Goal: Task Accomplishment & Management: Manage account settings

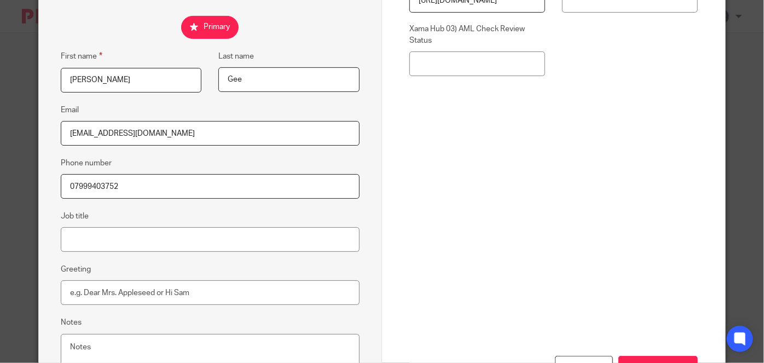
scroll to position [258, 0]
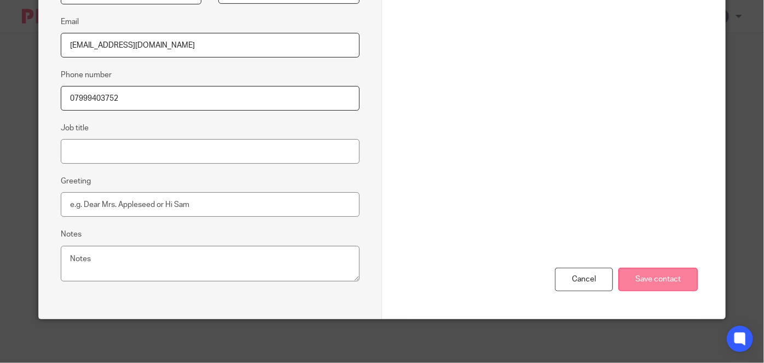
drag, startPoint x: 634, startPoint y: 286, endPoint x: 640, endPoint y: 283, distance: 6.7
click at [635, 286] on input "Save contact" at bounding box center [658, 280] width 79 height 24
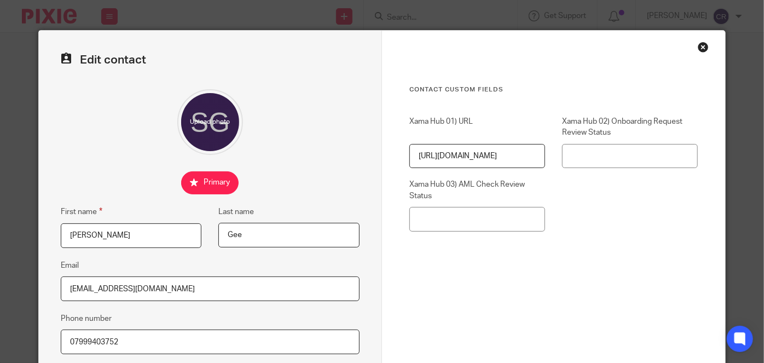
scroll to position [10, 0]
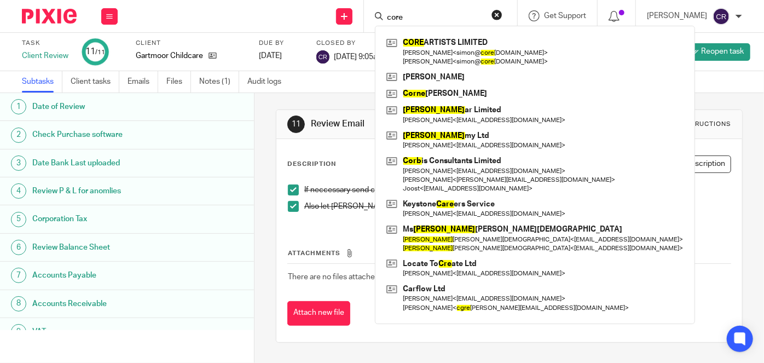
scroll to position [70, 0]
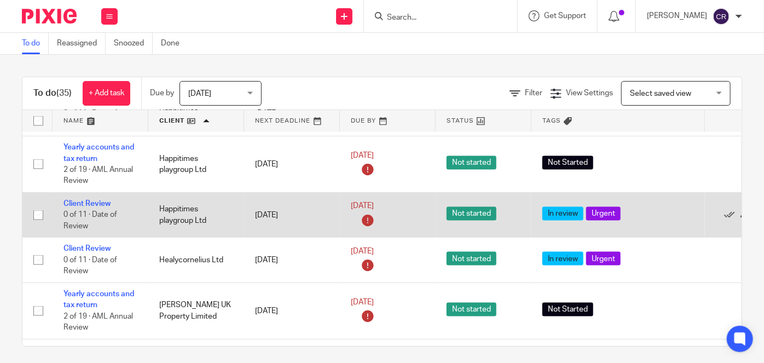
scroll to position [746, 0]
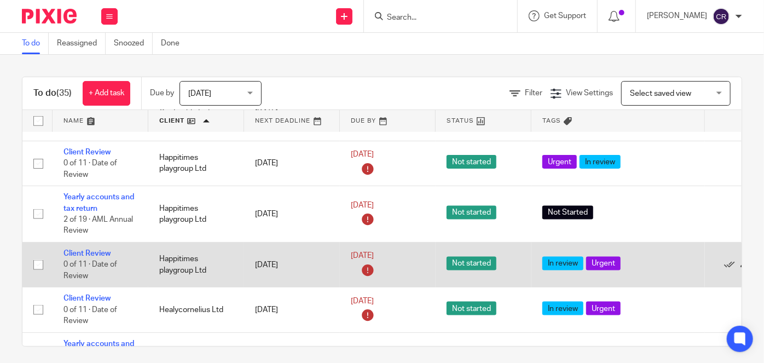
click at [637, 257] on div "In review Urgent" at bounding box center [619, 265] width 152 height 16
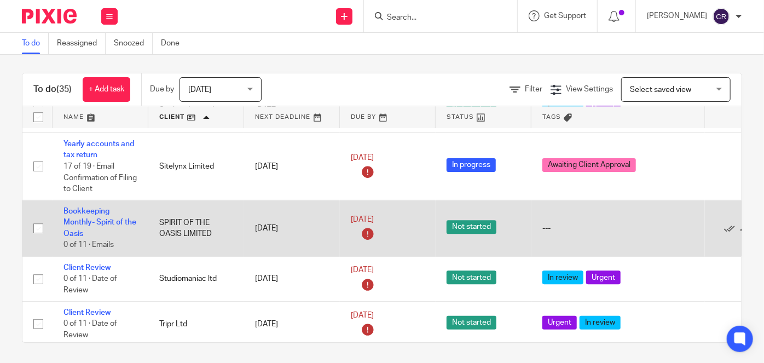
scroll to position [4, 0]
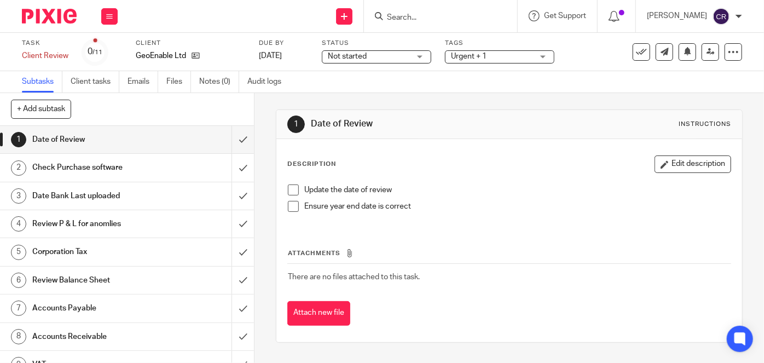
click at [282, 189] on div "Update the date of review Ensure year end date is correct" at bounding box center [509, 202] width 455 height 48
click at [289, 189] on span at bounding box center [293, 190] width 11 height 11
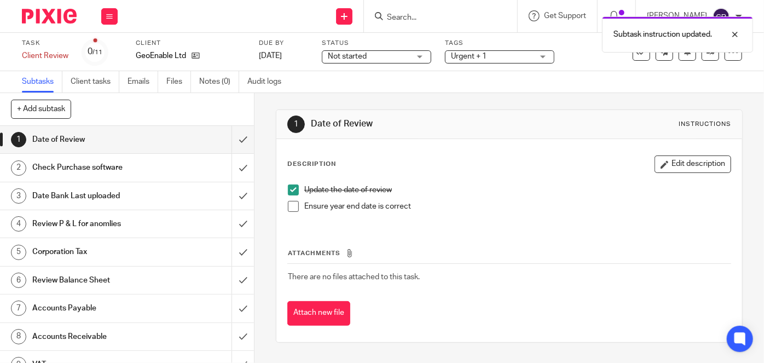
click at [289, 210] on span at bounding box center [293, 206] width 11 height 11
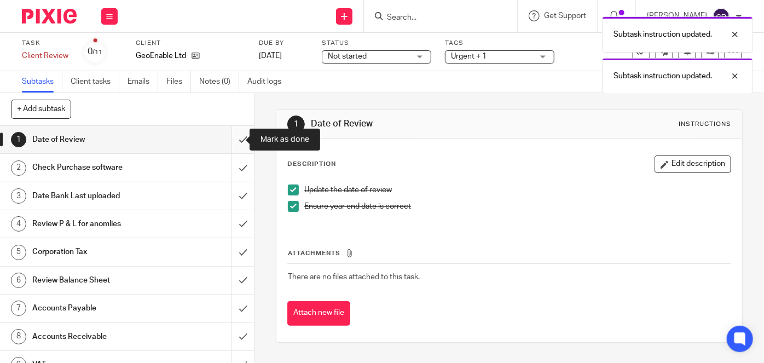
click at [229, 138] on input "submit" at bounding box center [127, 139] width 254 height 27
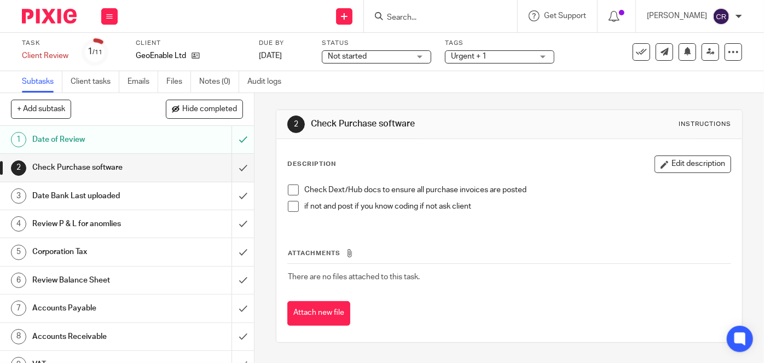
click at [288, 191] on span at bounding box center [293, 190] width 11 height 11
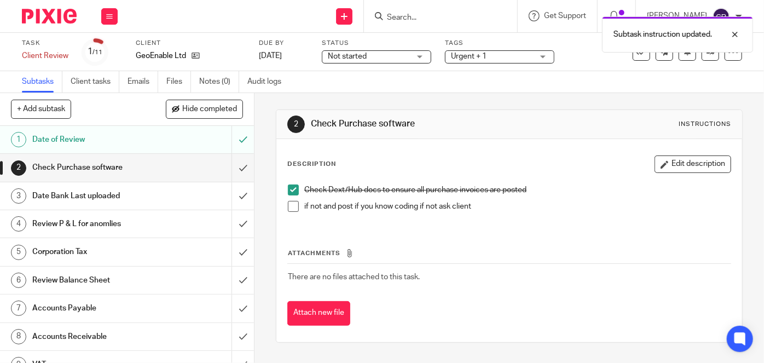
click at [288, 206] on span at bounding box center [293, 206] width 11 height 11
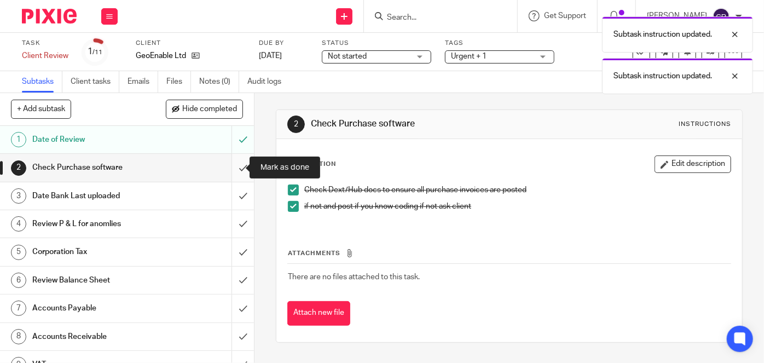
click at [241, 168] on input "submit" at bounding box center [127, 167] width 254 height 27
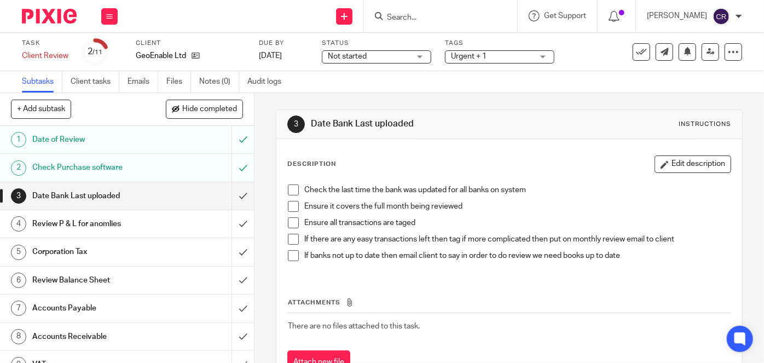
click at [293, 192] on span at bounding box center [293, 190] width 11 height 11
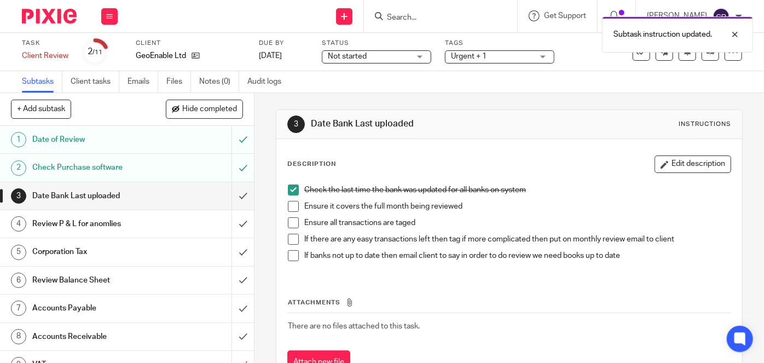
click at [291, 206] on span at bounding box center [293, 206] width 11 height 11
click at [289, 221] on span at bounding box center [293, 222] width 11 height 11
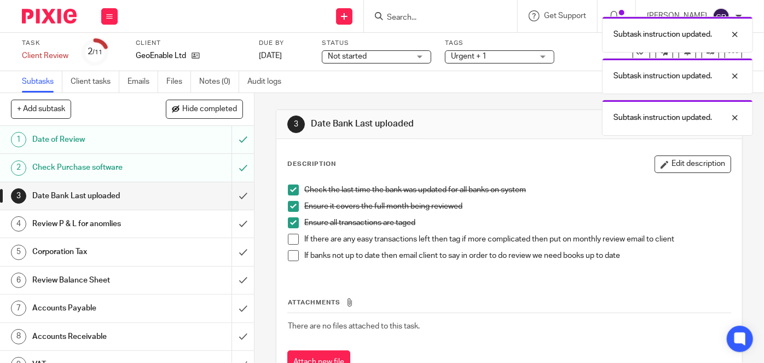
click at [289, 235] on span at bounding box center [293, 239] width 11 height 11
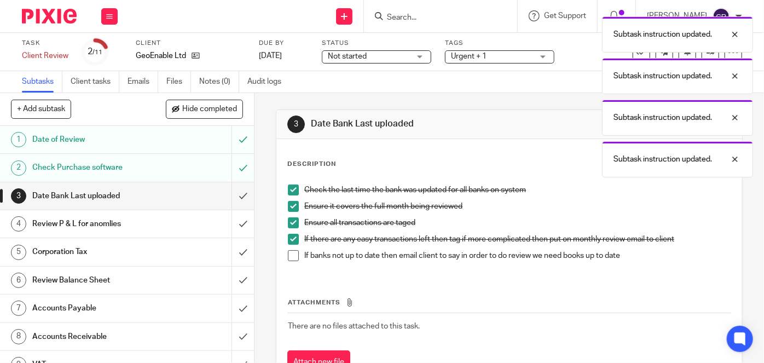
click at [290, 254] on span at bounding box center [293, 255] width 11 height 11
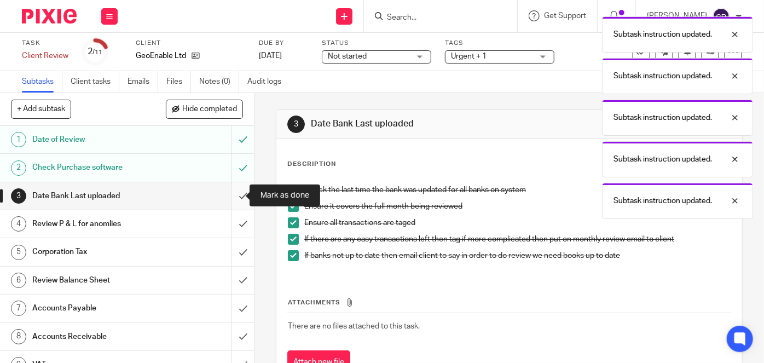
click at [235, 194] on input "submit" at bounding box center [127, 195] width 254 height 27
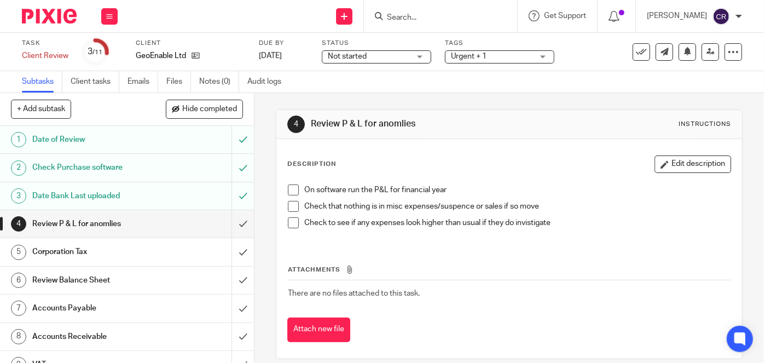
click at [293, 196] on li "On software run the P&L for financial year" at bounding box center [509, 193] width 443 height 16
click at [292, 190] on span at bounding box center [293, 190] width 11 height 11
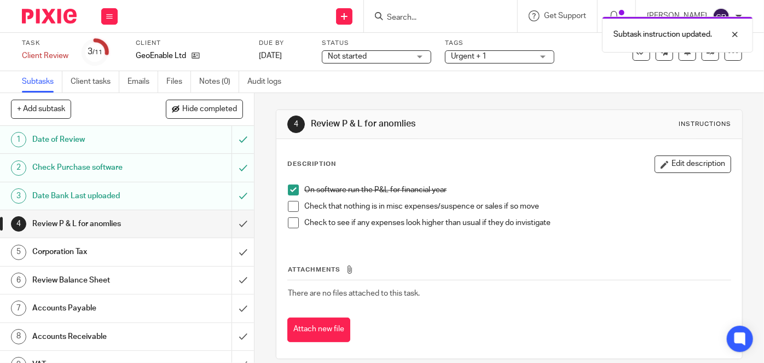
click at [290, 208] on span at bounding box center [293, 206] width 11 height 11
click at [288, 223] on span at bounding box center [293, 222] width 11 height 11
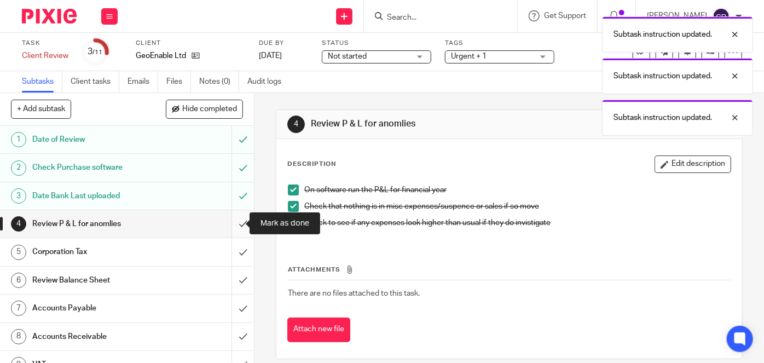
click at [238, 223] on input "submit" at bounding box center [127, 223] width 254 height 27
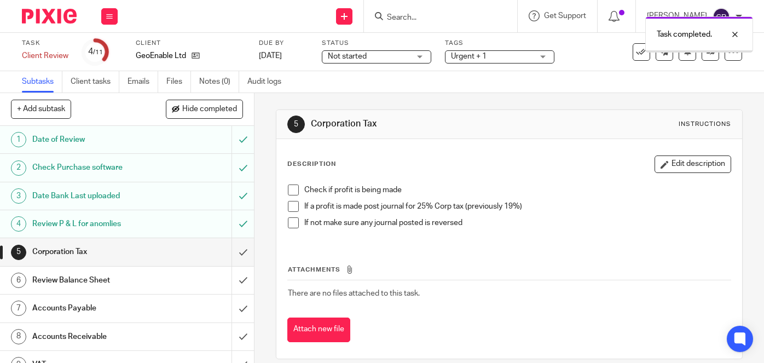
click at [290, 188] on span at bounding box center [293, 190] width 11 height 11
click at [290, 212] on li "If a profit is made post journal for 25% Corp tax (previously 19%)" at bounding box center [509, 209] width 443 height 16
click at [290, 206] on span at bounding box center [293, 206] width 11 height 11
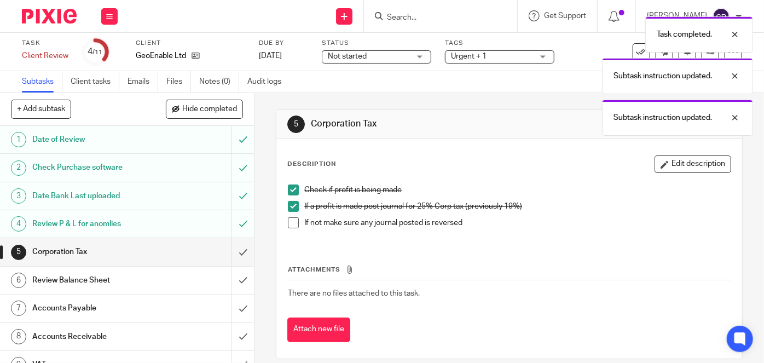
click at [290, 221] on span at bounding box center [293, 222] width 11 height 11
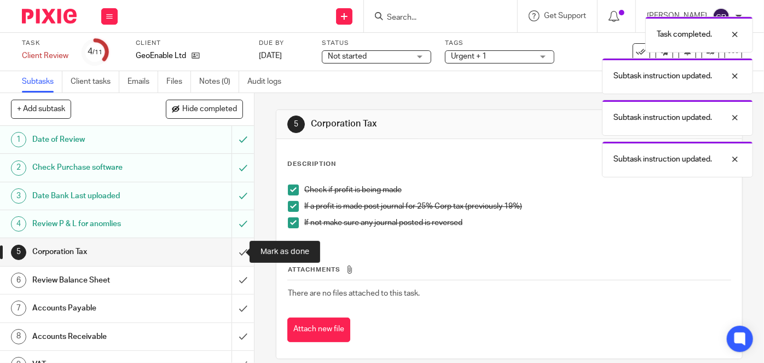
click at [240, 255] on input "submit" at bounding box center [127, 251] width 254 height 27
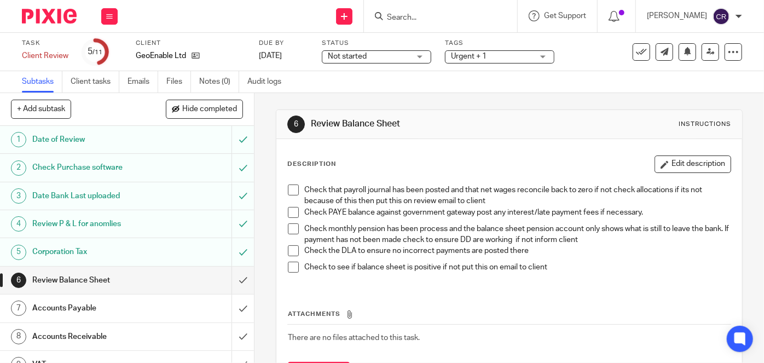
click at [291, 191] on span at bounding box center [293, 190] width 11 height 11
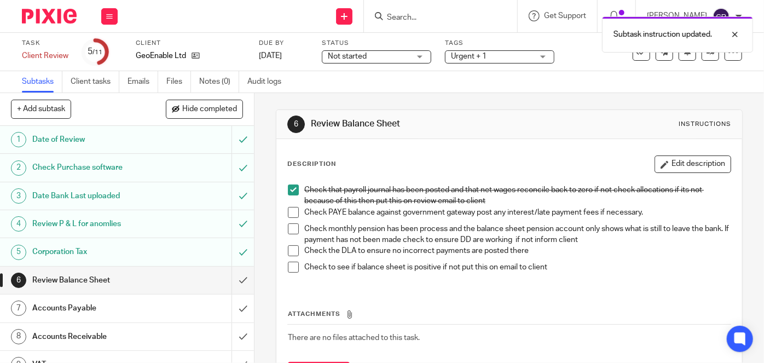
click at [292, 214] on span at bounding box center [293, 212] width 11 height 11
click at [288, 231] on span at bounding box center [293, 228] width 11 height 11
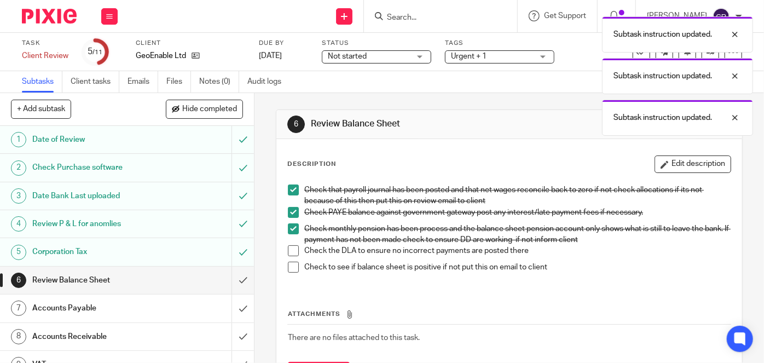
click at [288, 252] on span at bounding box center [293, 250] width 11 height 11
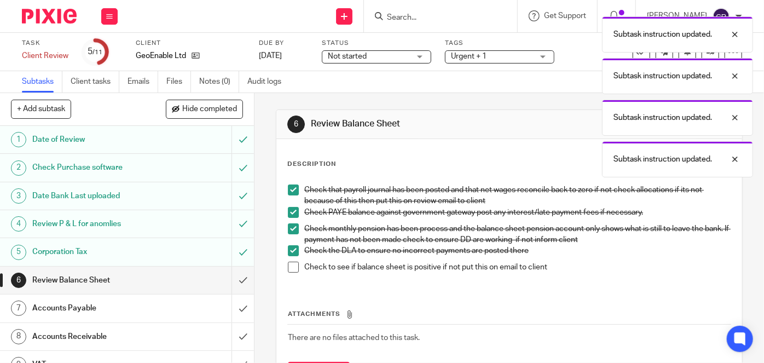
click at [288, 264] on span at bounding box center [293, 267] width 11 height 11
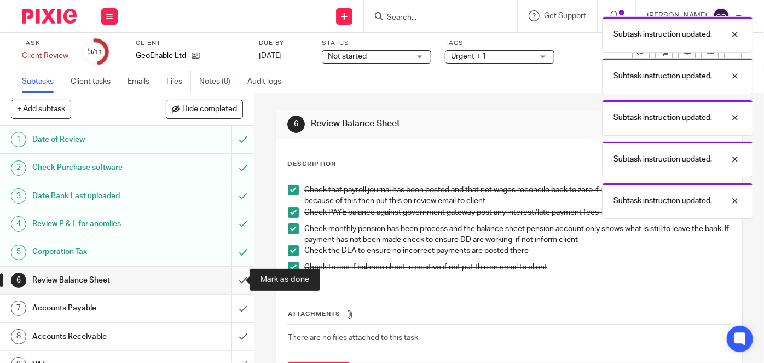
click at [237, 284] on input "submit" at bounding box center [127, 280] width 254 height 27
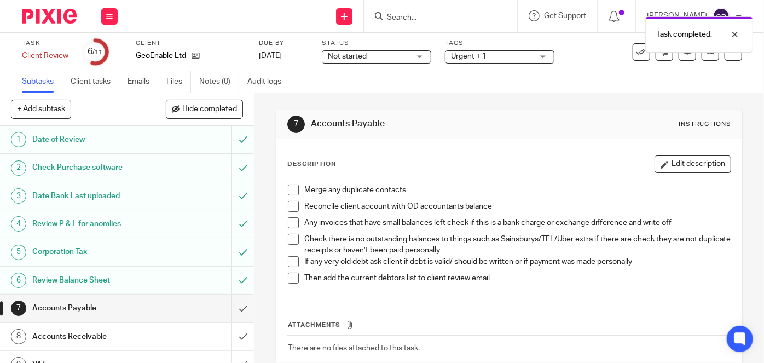
click at [292, 192] on span at bounding box center [293, 190] width 11 height 11
click at [291, 206] on span at bounding box center [293, 206] width 11 height 11
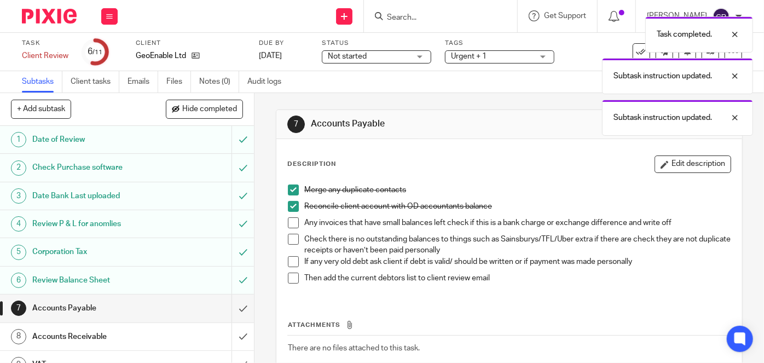
click at [290, 224] on span at bounding box center [293, 222] width 11 height 11
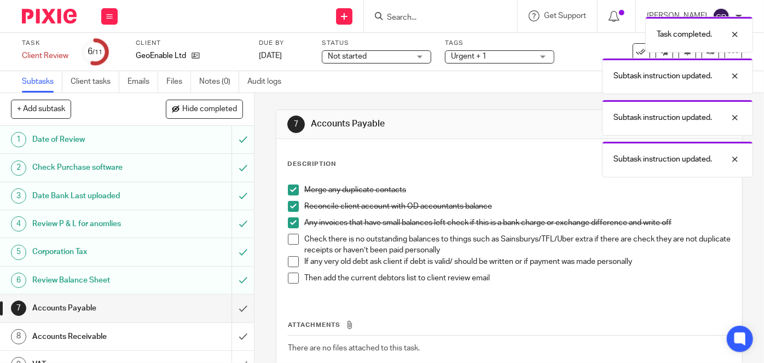
click at [290, 235] on span at bounding box center [293, 239] width 11 height 11
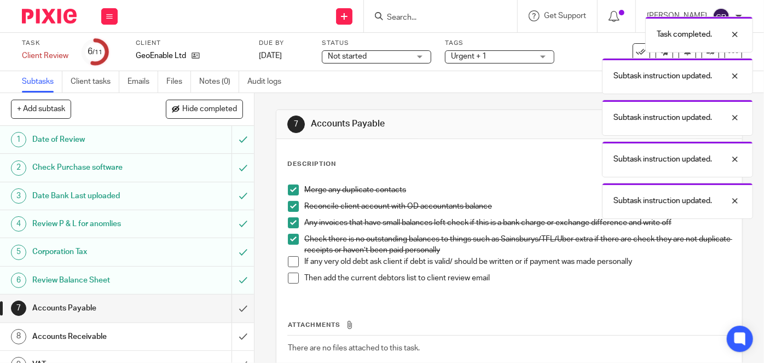
click at [291, 256] on span at bounding box center [293, 261] width 11 height 11
click at [289, 276] on span at bounding box center [293, 278] width 11 height 11
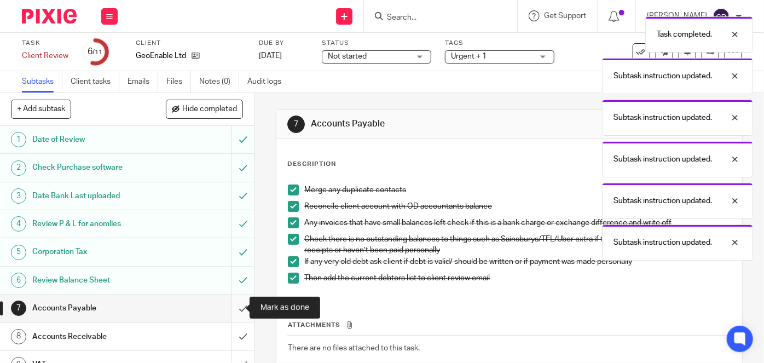
click at [237, 308] on input "submit" at bounding box center [127, 308] width 254 height 27
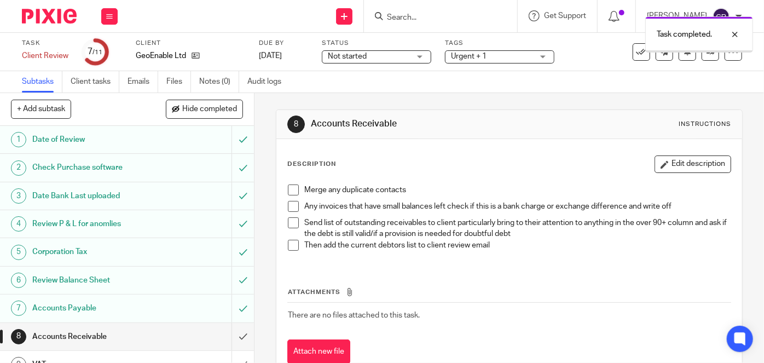
click at [292, 199] on li "Merge any duplicate contacts" at bounding box center [509, 193] width 443 height 16
click at [292, 190] on span at bounding box center [293, 190] width 11 height 11
click at [290, 212] on li "Any invoices that have small balances left check if this is a bank charge or ex…" at bounding box center [509, 209] width 443 height 16
click at [290, 206] on span at bounding box center [293, 206] width 11 height 11
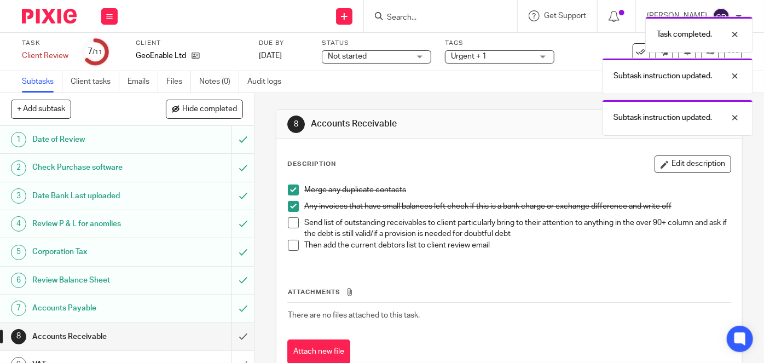
click at [288, 225] on span at bounding box center [293, 222] width 11 height 11
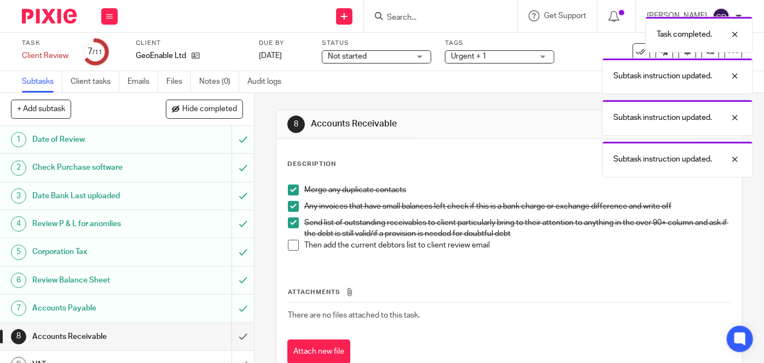
click at [289, 241] on span at bounding box center [293, 245] width 11 height 11
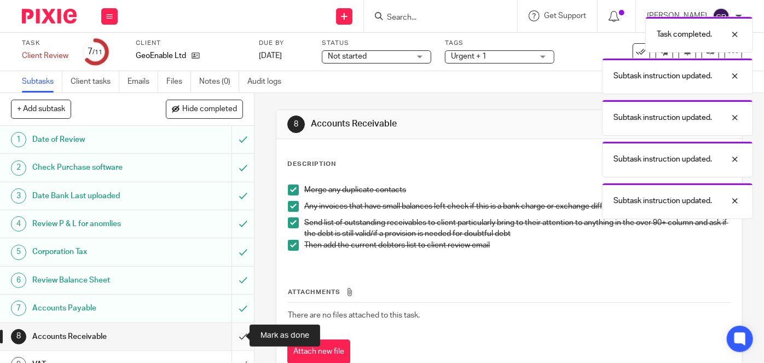
click at [239, 339] on input "submit" at bounding box center [127, 336] width 254 height 27
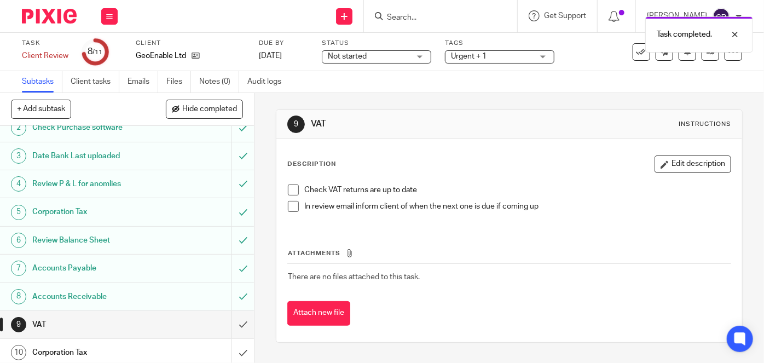
scroll to position [70, 0]
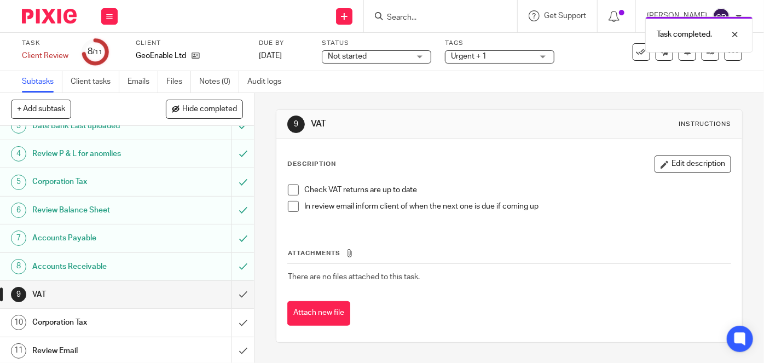
click at [290, 192] on span at bounding box center [293, 190] width 11 height 11
click at [289, 204] on span at bounding box center [293, 206] width 11 height 11
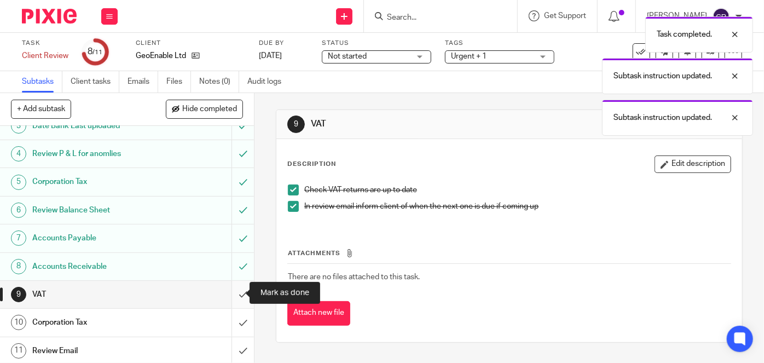
click at [238, 295] on input "submit" at bounding box center [127, 294] width 254 height 27
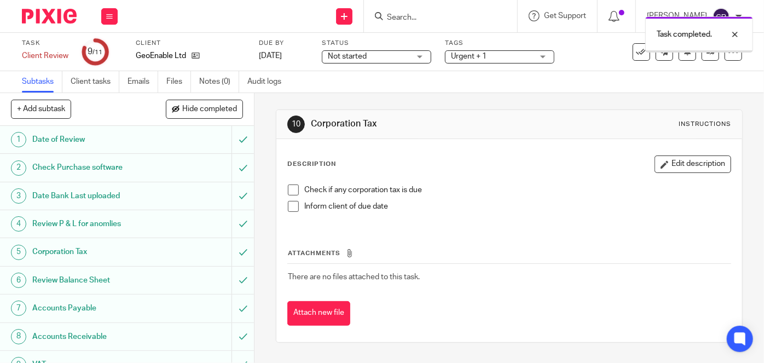
click at [283, 186] on div "Check if any corporation tax is due Inform client of due date" at bounding box center [510, 202] width 454 height 47
click at [290, 190] on span at bounding box center [293, 190] width 11 height 11
click at [288, 206] on span at bounding box center [293, 206] width 11 height 11
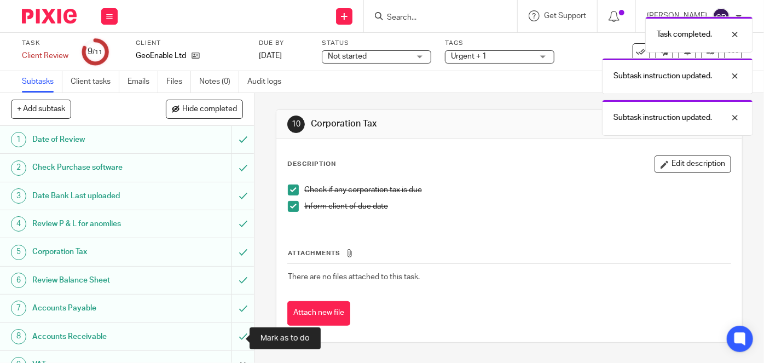
scroll to position [70, 0]
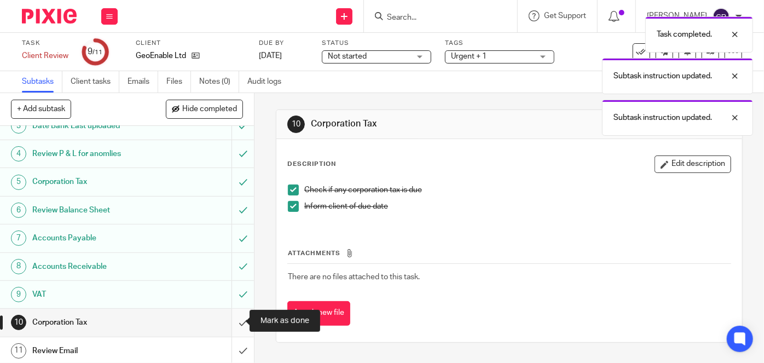
click at [235, 325] on input "submit" at bounding box center [127, 322] width 254 height 27
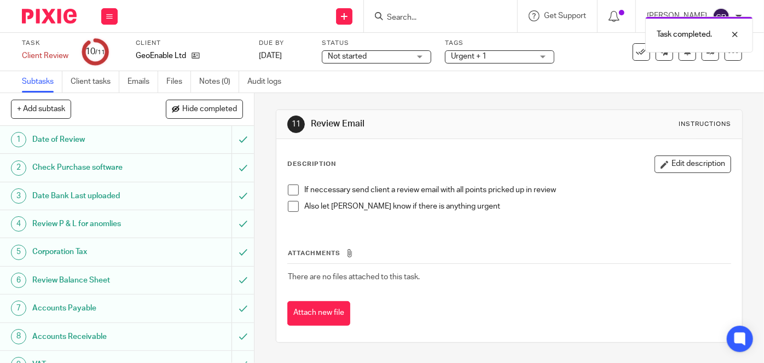
click at [290, 192] on span at bounding box center [293, 190] width 11 height 11
click at [290, 204] on span at bounding box center [293, 206] width 11 height 11
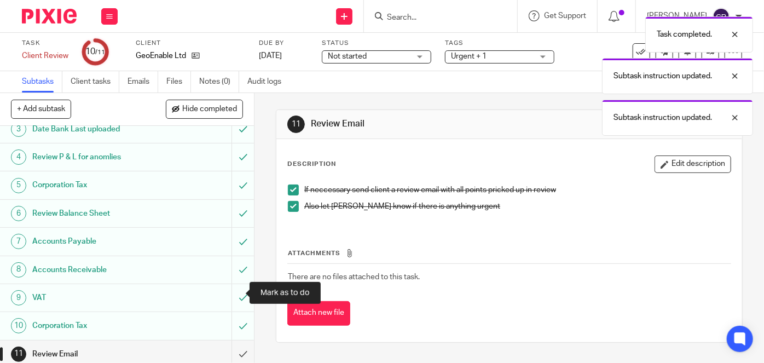
scroll to position [70, 0]
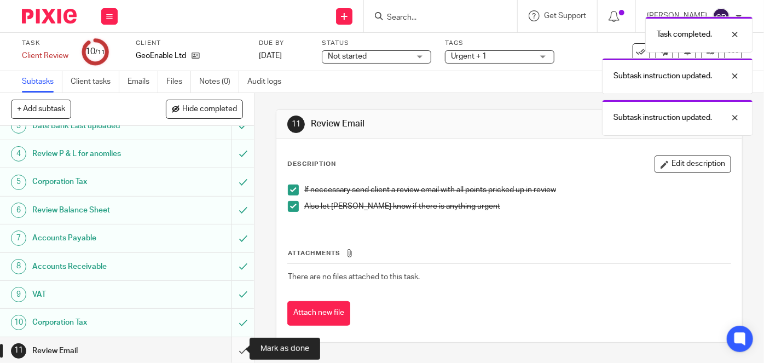
click at [228, 352] on input "submit" at bounding box center [127, 350] width 254 height 27
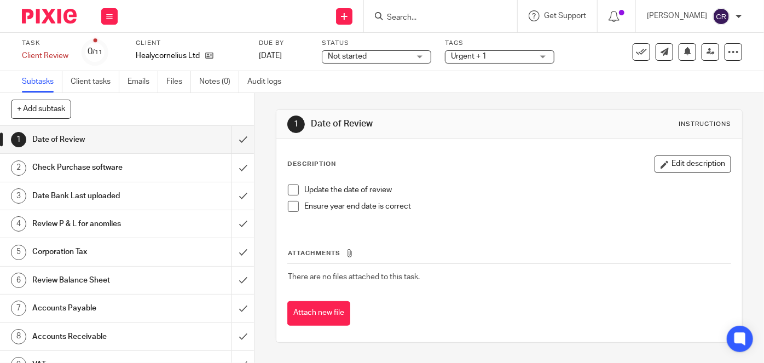
click at [288, 190] on span at bounding box center [293, 190] width 11 height 11
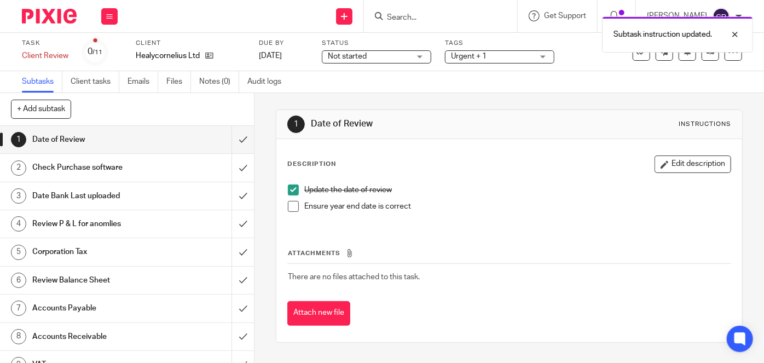
click at [290, 205] on span at bounding box center [293, 206] width 11 height 11
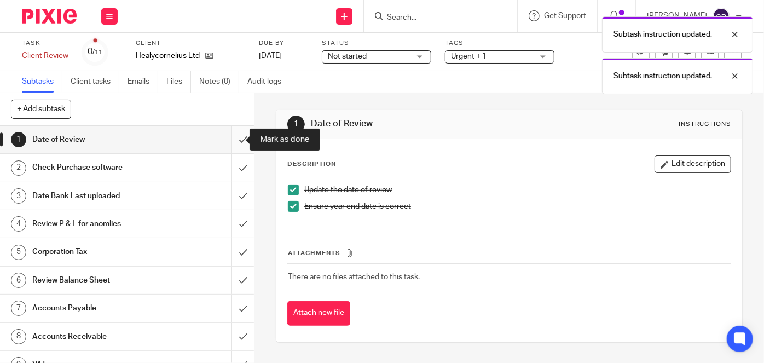
click at [229, 143] on input "submit" at bounding box center [127, 139] width 254 height 27
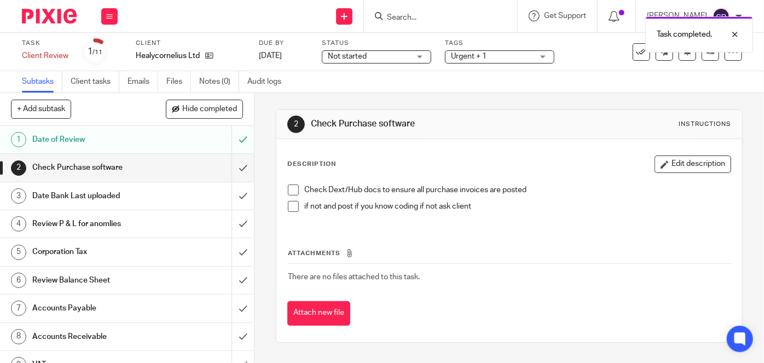
click at [289, 189] on span at bounding box center [293, 190] width 11 height 11
click at [289, 203] on span at bounding box center [293, 206] width 11 height 11
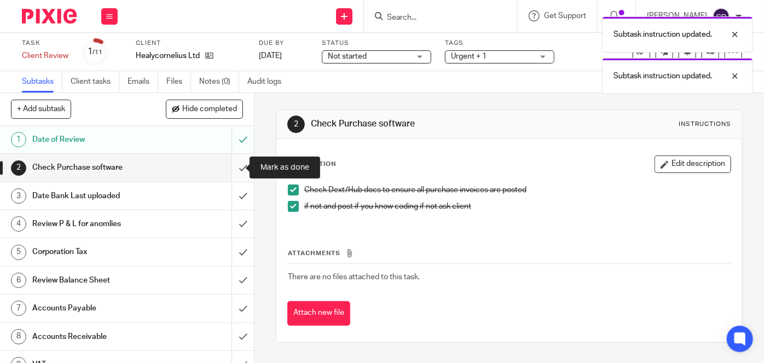
click at [239, 175] on input "submit" at bounding box center [127, 167] width 254 height 27
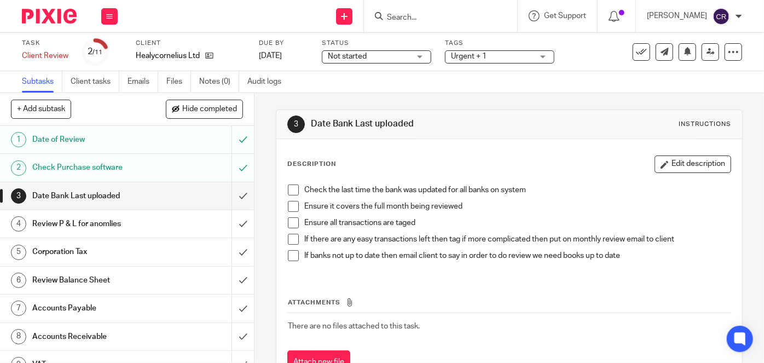
click at [292, 196] on li "Check the last time the bank was updated for all banks on system" at bounding box center [509, 193] width 443 height 16
click at [291, 209] on span at bounding box center [293, 206] width 11 height 11
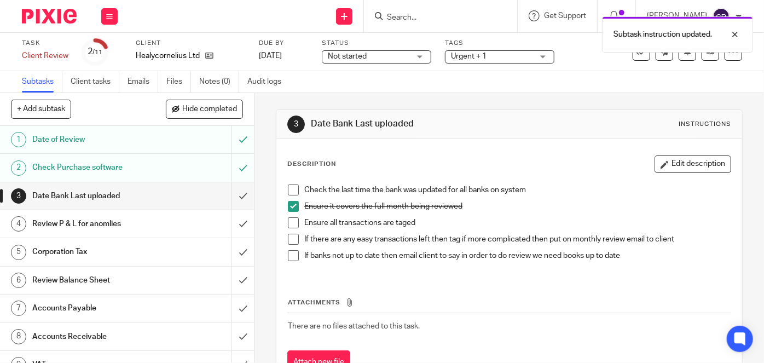
click at [285, 182] on div "Check the last time the bank was updated for all banks on system Ensure it cove…" at bounding box center [510, 227] width 454 height 96
click at [288, 187] on span at bounding box center [293, 190] width 11 height 11
click at [292, 228] on li "Ensure all transactions are taged" at bounding box center [509, 225] width 443 height 16
click at [292, 223] on span at bounding box center [293, 222] width 11 height 11
click at [290, 248] on li "If there are any easy transactions left then tag if more complicated then put o…" at bounding box center [509, 242] width 443 height 16
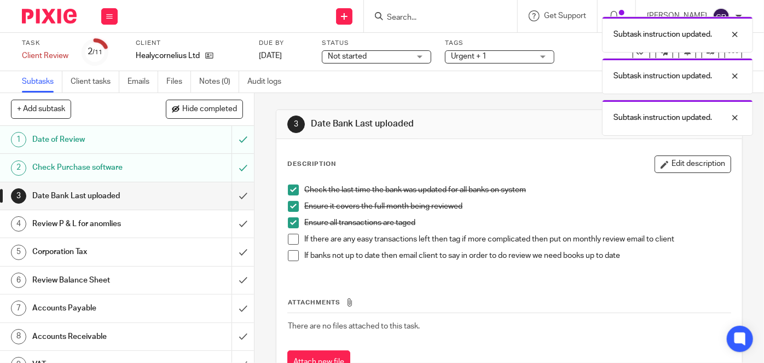
click at [292, 242] on span at bounding box center [293, 239] width 11 height 11
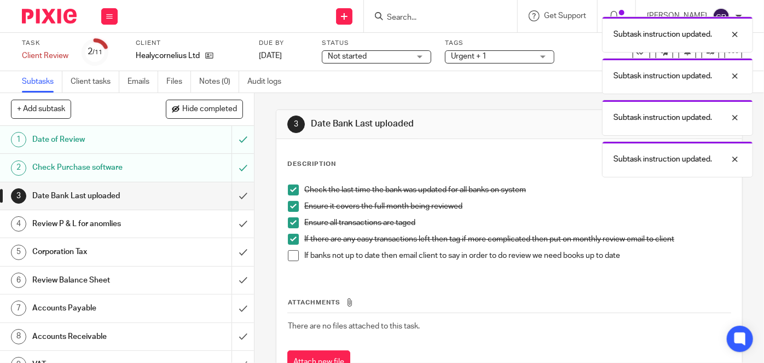
click at [289, 260] on span at bounding box center [293, 255] width 11 height 11
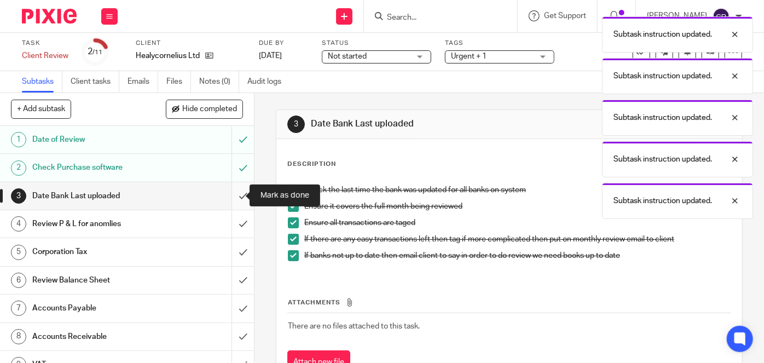
click at [238, 196] on input "submit" at bounding box center [127, 195] width 254 height 27
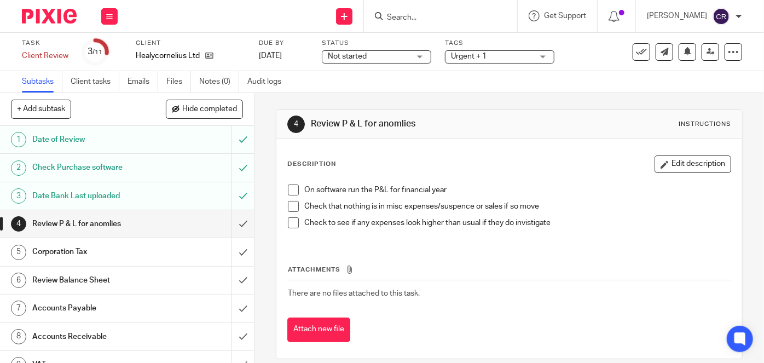
click at [291, 191] on span at bounding box center [293, 190] width 11 height 11
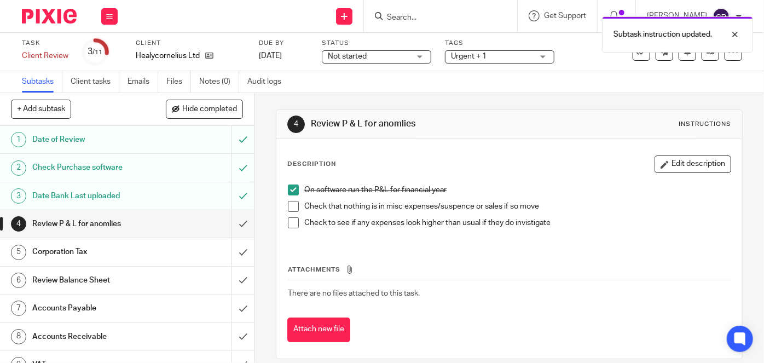
click at [290, 209] on span at bounding box center [293, 206] width 11 height 11
click at [290, 220] on span at bounding box center [293, 222] width 11 height 11
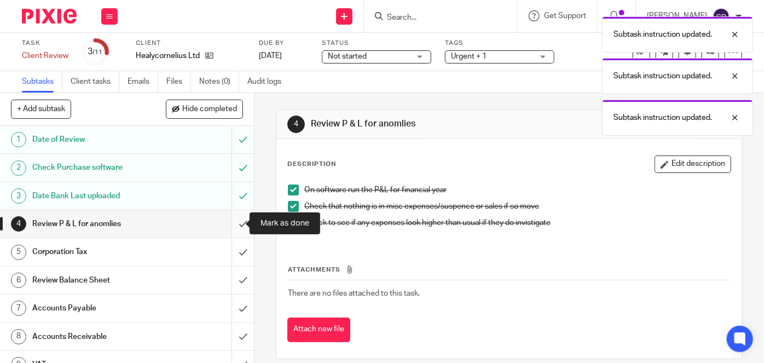
click at [237, 224] on input "submit" at bounding box center [127, 223] width 254 height 27
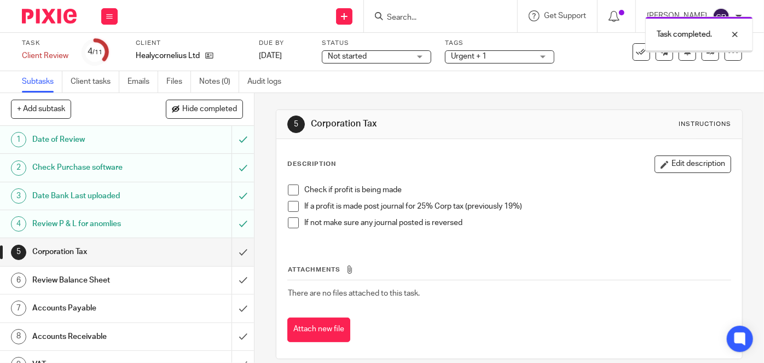
click at [292, 190] on span at bounding box center [293, 190] width 11 height 11
drag, startPoint x: 292, startPoint y: 205, endPoint x: 290, endPoint y: 215, distance: 9.6
click at [291, 206] on span at bounding box center [293, 206] width 11 height 11
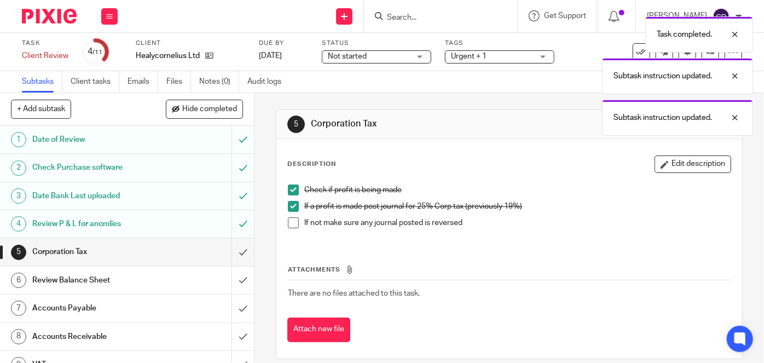
click at [290, 225] on span at bounding box center [293, 222] width 11 height 11
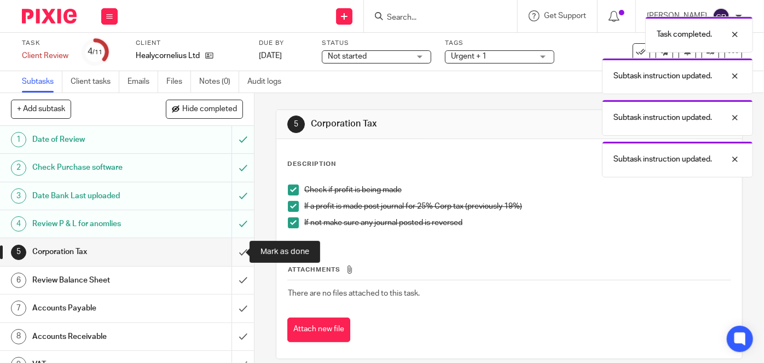
click at [242, 250] on input "submit" at bounding box center [127, 251] width 254 height 27
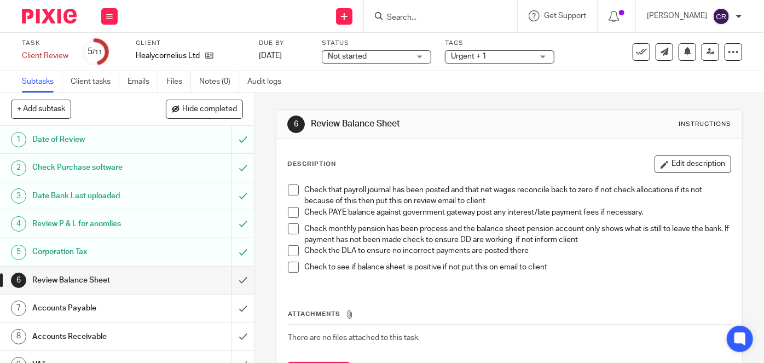
click at [292, 191] on span at bounding box center [293, 190] width 11 height 11
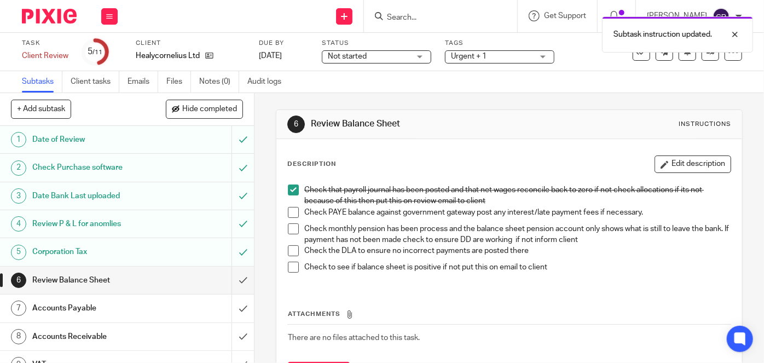
click at [288, 217] on li "Check PAYE balance against government gateway post any interest/late payment fe…" at bounding box center [509, 215] width 443 height 16
click at [291, 212] on span at bounding box center [293, 212] width 11 height 11
click at [289, 228] on span at bounding box center [293, 228] width 11 height 11
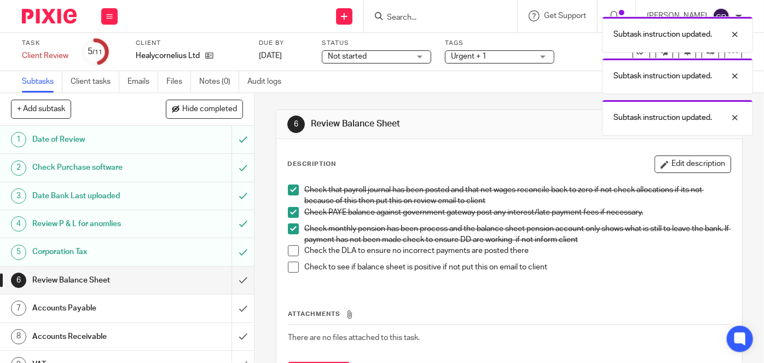
click at [284, 245] on div "Check that payroll journal has been posted and that net wages reconcile back to…" at bounding box center [510, 232] width 454 height 107
click at [292, 257] on li "Check the DLA to ensure no incorrect payments are posted there" at bounding box center [509, 253] width 443 height 16
click at [292, 252] on span at bounding box center [293, 250] width 11 height 11
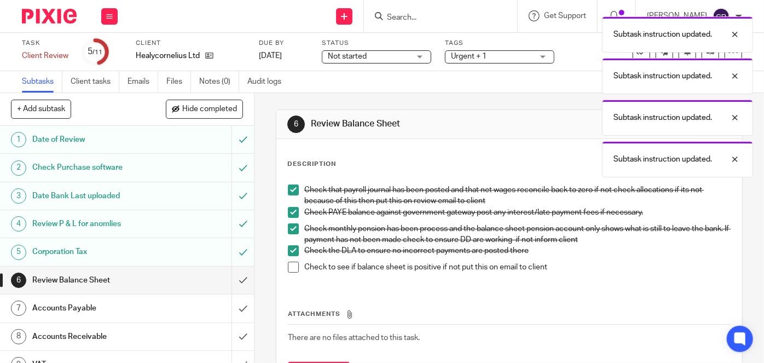
click at [289, 269] on span at bounding box center [293, 267] width 11 height 11
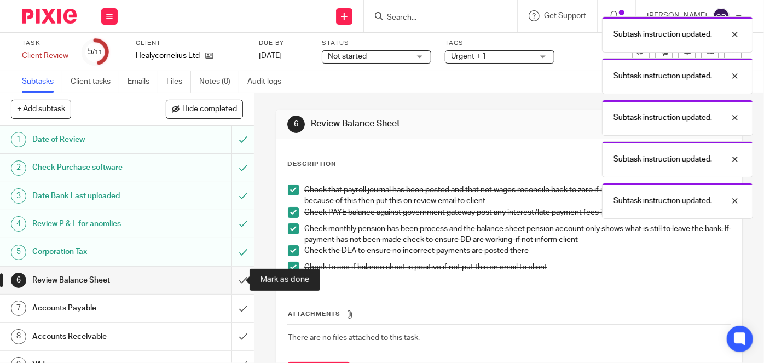
click at [238, 281] on input "submit" at bounding box center [127, 280] width 254 height 27
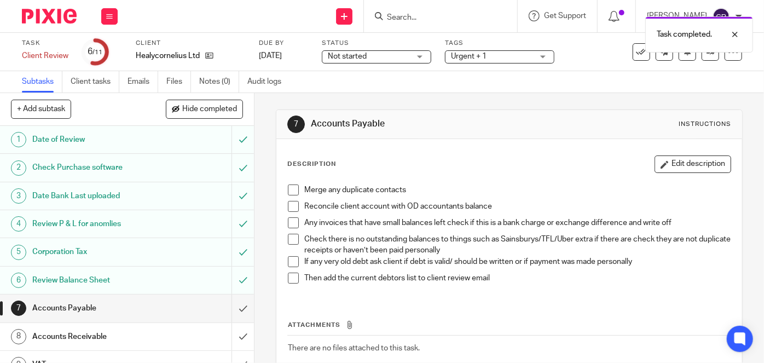
click at [295, 195] on li "Merge any duplicate contacts" at bounding box center [509, 193] width 443 height 16
click at [293, 195] on li "Merge any duplicate contacts" at bounding box center [509, 193] width 443 height 16
click at [291, 193] on span at bounding box center [293, 190] width 11 height 11
click at [289, 205] on span at bounding box center [293, 206] width 11 height 11
click at [288, 229] on li "Any invoices that have small balances left check if this is a bank charge or ex…" at bounding box center [509, 225] width 443 height 16
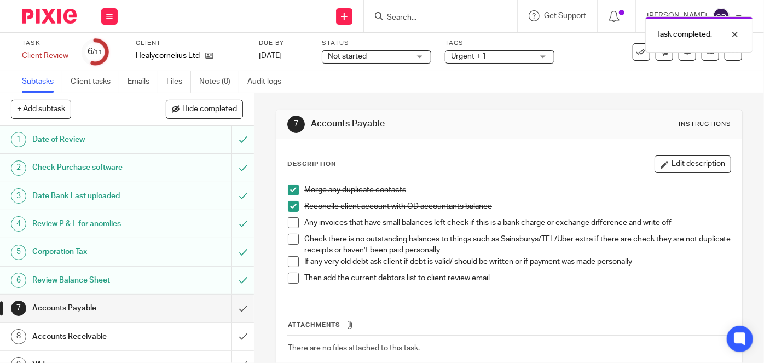
click at [290, 225] on span at bounding box center [293, 222] width 11 height 11
click at [289, 237] on span at bounding box center [293, 239] width 11 height 11
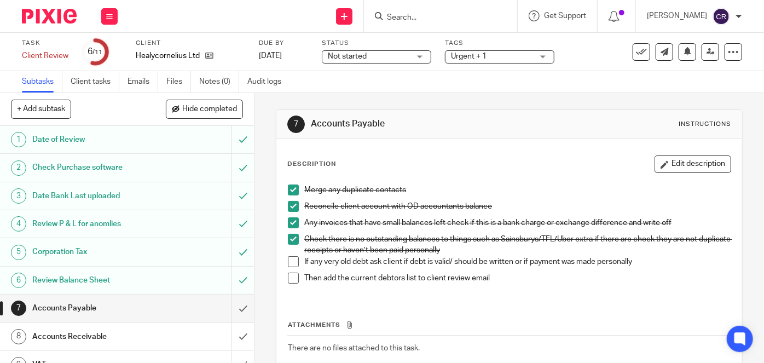
click at [288, 258] on span at bounding box center [293, 261] width 11 height 11
click at [289, 279] on span at bounding box center [293, 278] width 11 height 11
click at [232, 307] on input "submit" at bounding box center [127, 308] width 254 height 27
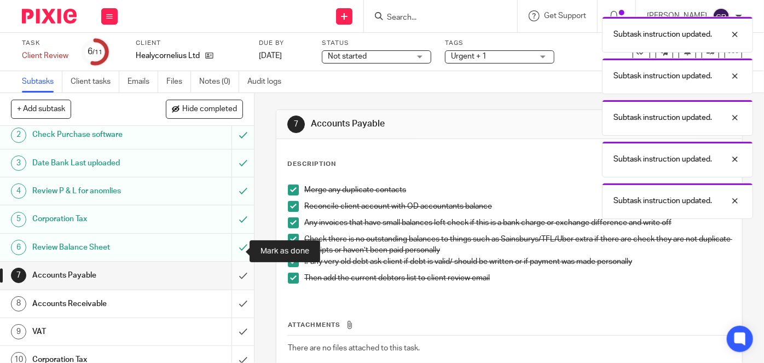
scroll to position [70, 0]
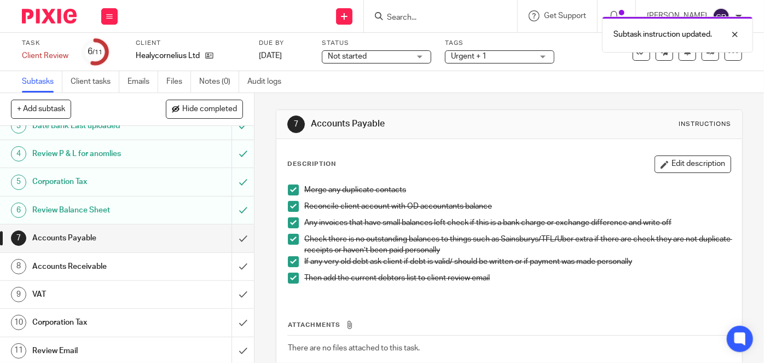
click at [185, 263] on div "Accounts Receivable" at bounding box center [126, 266] width 189 height 16
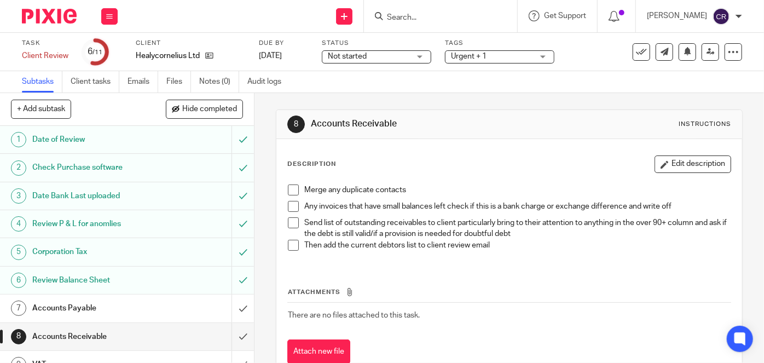
click at [289, 191] on span at bounding box center [293, 190] width 11 height 11
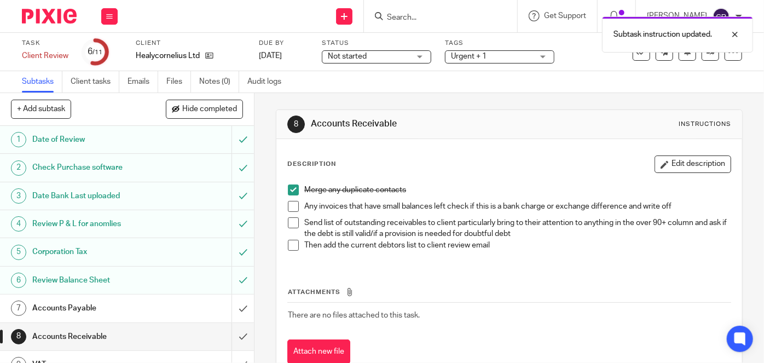
click at [293, 210] on span at bounding box center [293, 206] width 11 height 11
click at [291, 227] on li "Send list of outstanding receivables to client particularly bring to their atte…" at bounding box center [509, 228] width 443 height 22
click at [290, 222] on span at bounding box center [293, 222] width 11 height 11
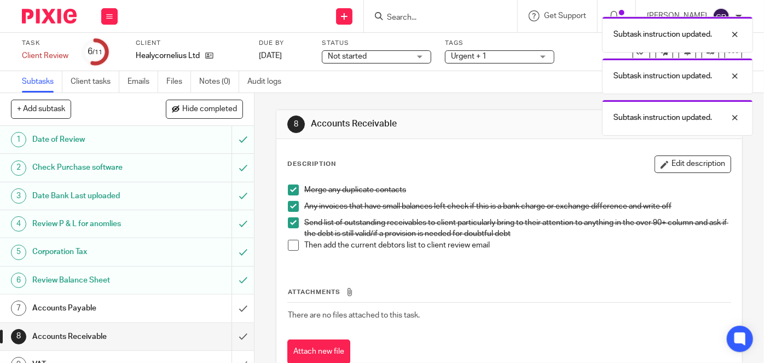
click at [290, 237] on li "Send list of outstanding receivables to client particularly bring to their atte…" at bounding box center [509, 228] width 443 height 22
click at [289, 245] on span at bounding box center [293, 245] width 11 height 11
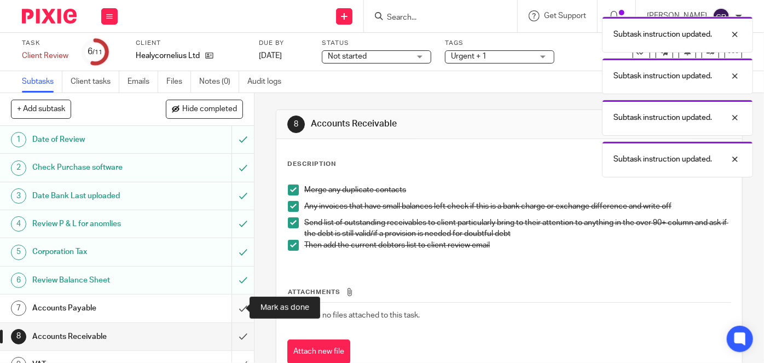
click at [236, 308] on input "submit" at bounding box center [127, 308] width 254 height 27
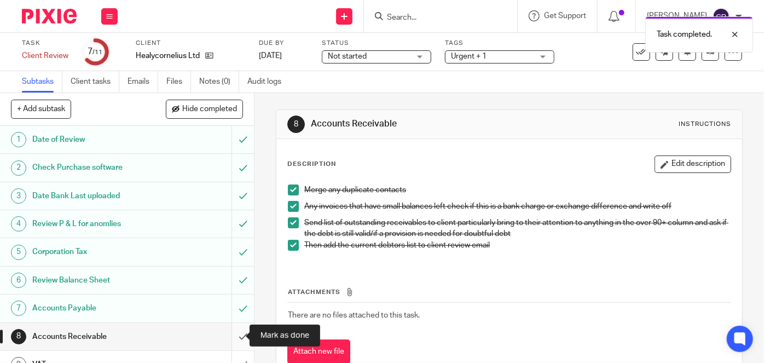
click at [235, 339] on input "submit" at bounding box center [127, 336] width 254 height 27
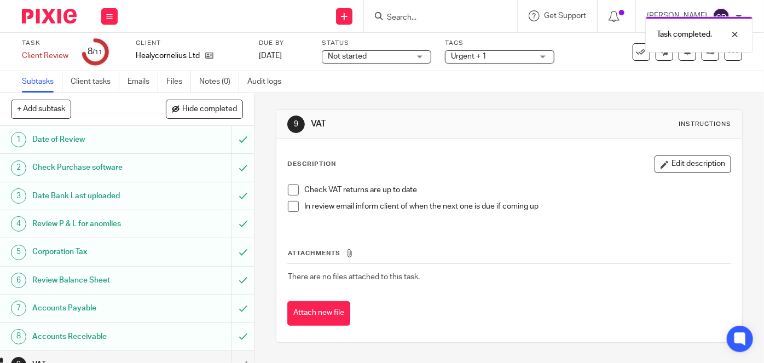
click at [289, 191] on span at bounding box center [293, 190] width 11 height 11
click at [288, 209] on span at bounding box center [293, 206] width 11 height 11
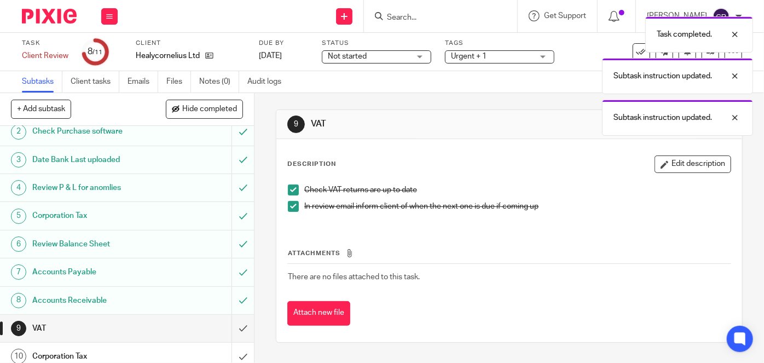
scroll to position [70, 0]
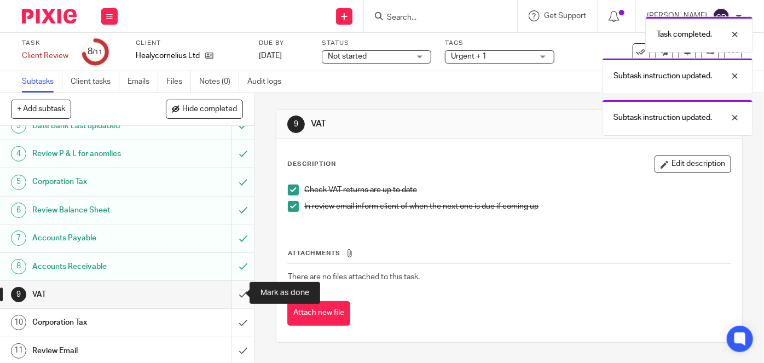
click at [238, 297] on input "submit" at bounding box center [127, 294] width 254 height 27
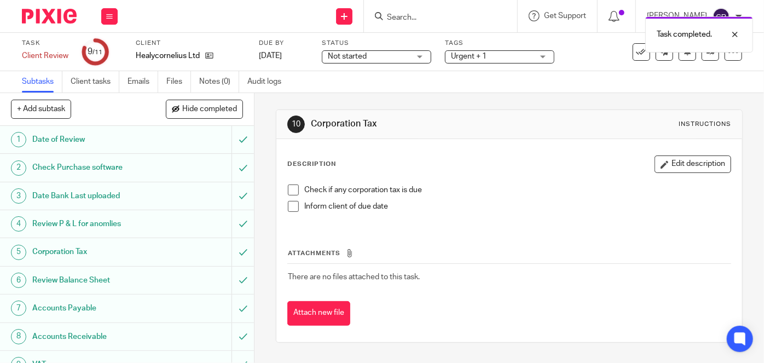
click at [288, 187] on span at bounding box center [293, 190] width 11 height 11
click at [288, 204] on span at bounding box center [293, 206] width 11 height 11
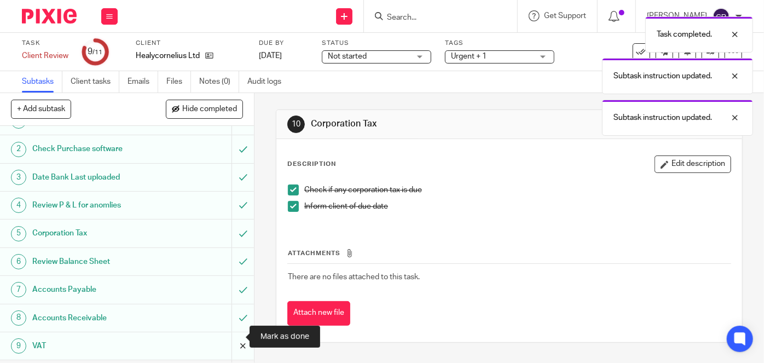
scroll to position [70, 0]
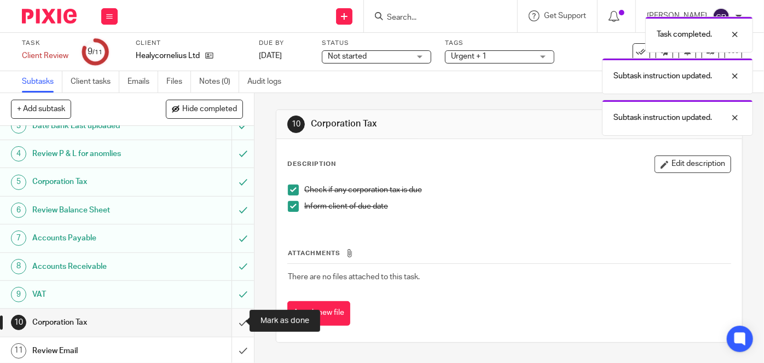
click at [233, 326] on input "submit" at bounding box center [127, 322] width 254 height 27
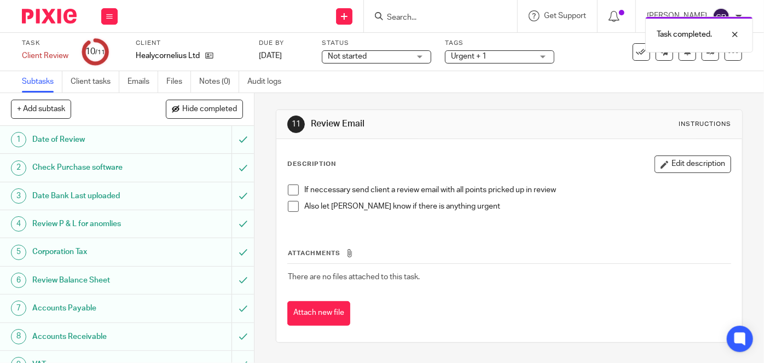
click at [293, 185] on span at bounding box center [293, 190] width 11 height 11
click at [289, 203] on span at bounding box center [293, 206] width 11 height 11
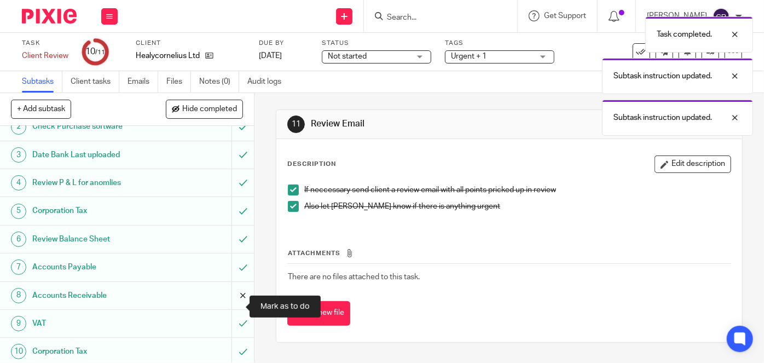
scroll to position [70, 0]
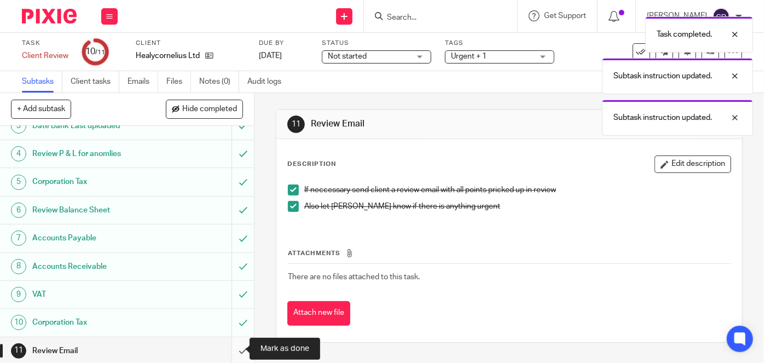
click at [238, 355] on input "submit" at bounding box center [127, 350] width 254 height 27
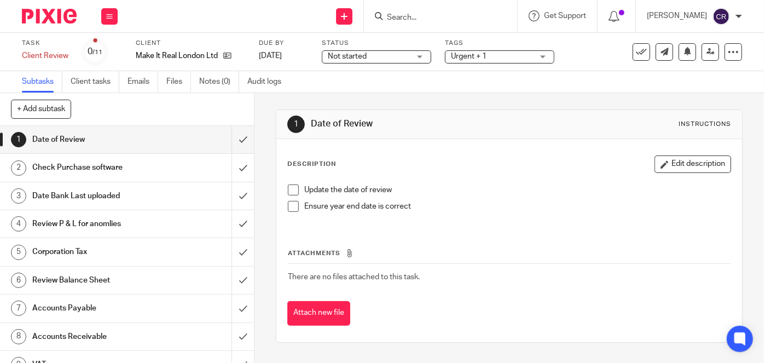
click at [288, 193] on span at bounding box center [293, 190] width 11 height 11
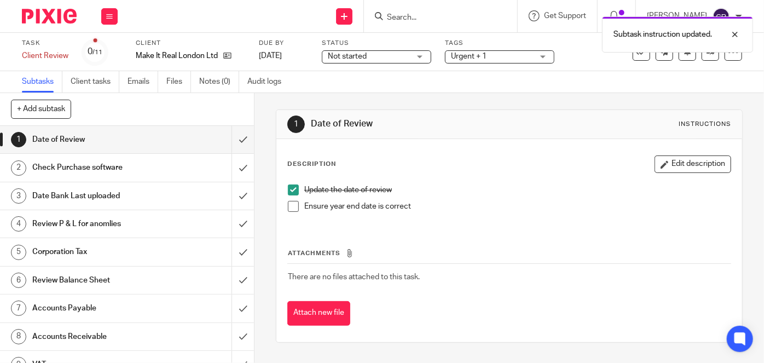
click at [291, 208] on span at bounding box center [293, 206] width 11 height 11
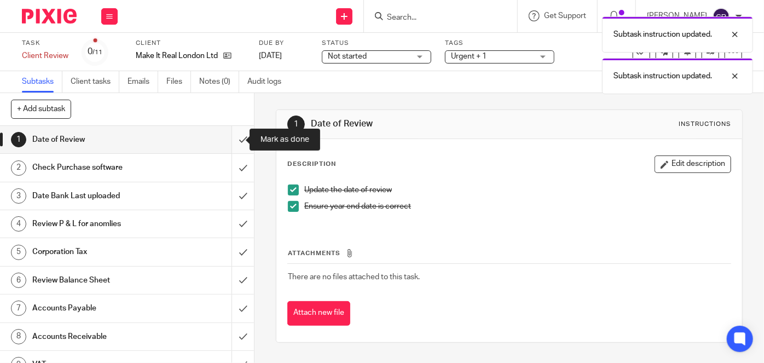
click at [233, 137] on input "submit" at bounding box center [127, 139] width 254 height 27
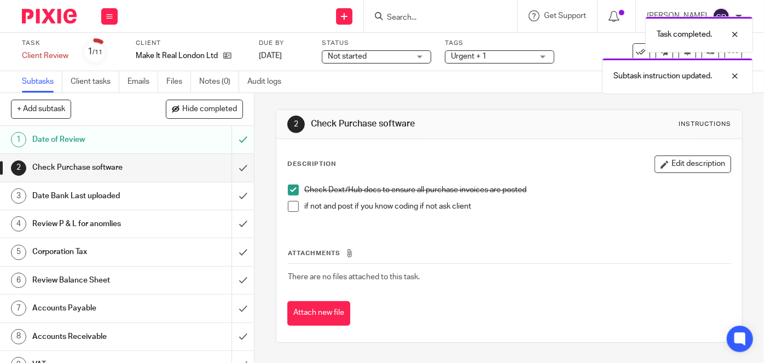
click at [289, 201] on span at bounding box center [293, 206] width 11 height 11
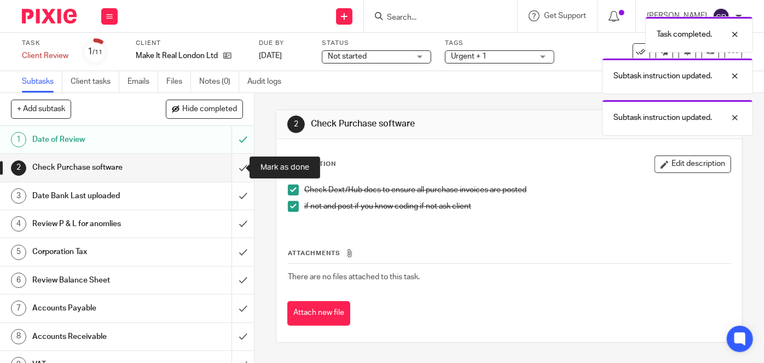
click at [234, 163] on input "submit" at bounding box center [127, 167] width 254 height 27
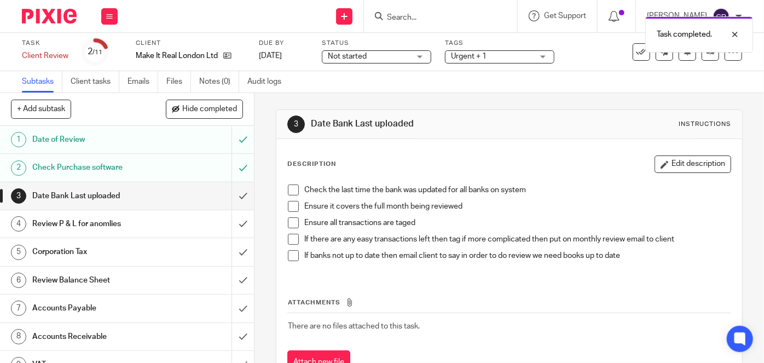
click at [288, 192] on span at bounding box center [293, 190] width 11 height 11
click at [288, 203] on span at bounding box center [293, 206] width 11 height 11
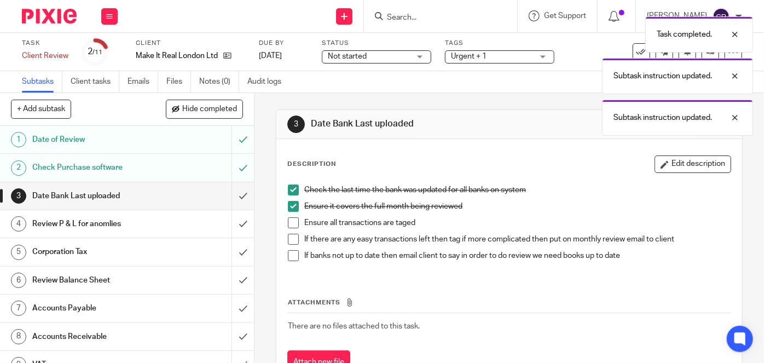
click at [288, 217] on span at bounding box center [293, 222] width 11 height 11
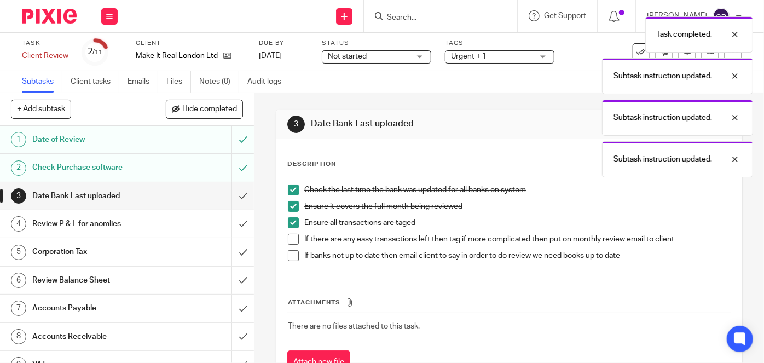
click at [288, 240] on span at bounding box center [293, 239] width 11 height 11
click at [288, 256] on span at bounding box center [293, 255] width 11 height 11
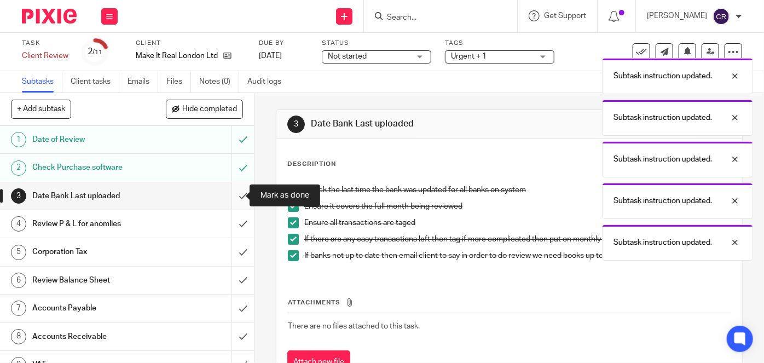
click at [234, 198] on input "submit" at bounding box center [127, 195] width 254 height 27
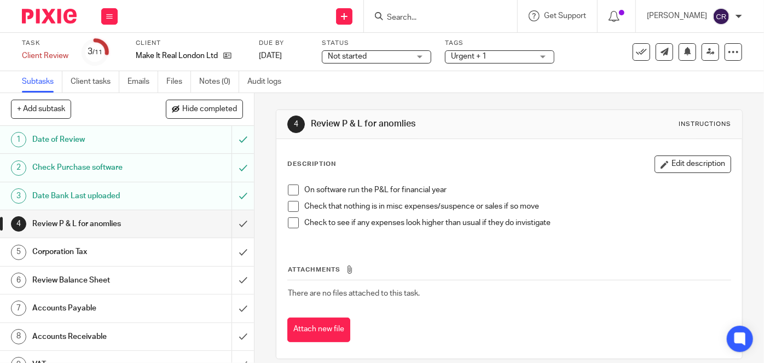
click at [290, 193] on span at bounding box center [293, 190] width 11 height 11
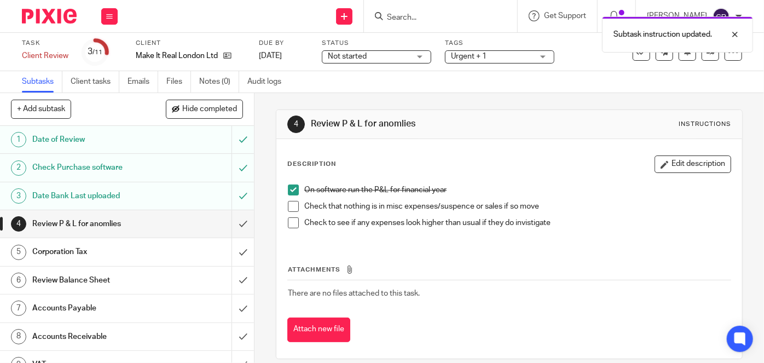
click at [289, 197] on li "On software run the P&L for financial year" at bounding box center [509, 193] width 443 height 16
click at [289, 202] on span at bounding box center [293, 206] width 11 height 11
click at [288, 217] on span at bounding box center [293, 222] width 11 height 11
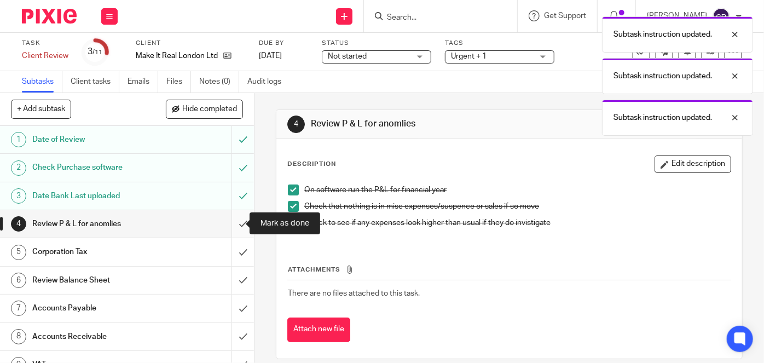
click at [238, 226] on input "submit" at bounding box center [127, 223] width 254 height 27
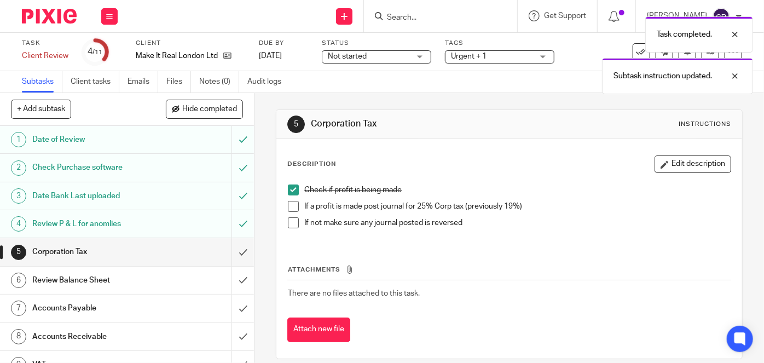
click at [289, 209] on span at bounding box center [293, 206] width 11 height 11
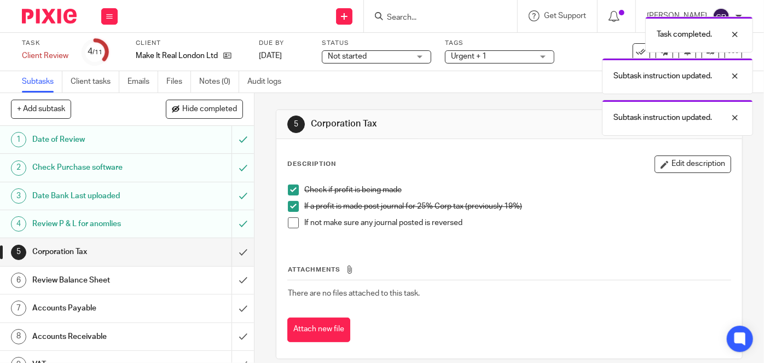
click at [289, 228] on li "If not make sure any journal posted is reversed" at bounding box center [509, 225] width 443 height 16
click at [290, 224] on span at bounding box center [293, 222] width 11 height 11
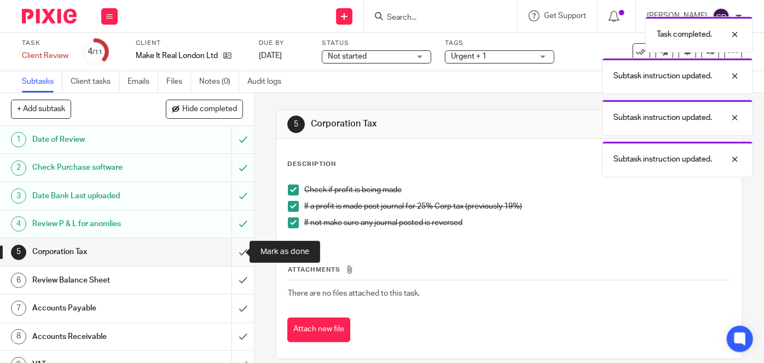
click at [235, 250] on input "submit" at bounding box center [127, 251] width 254 height 27
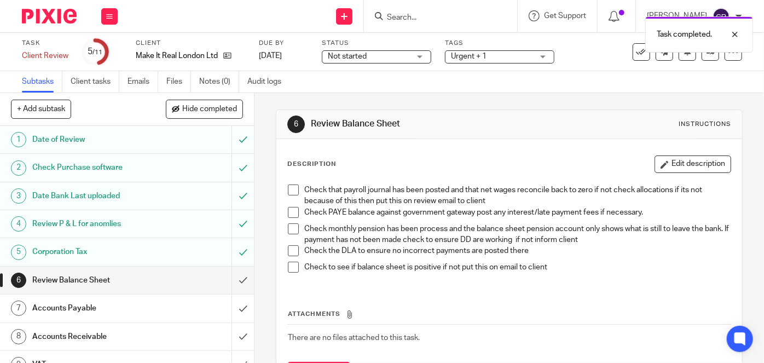
click at [288, 212] on span at bounding box center [293, 212] width 11 height 11
click at [290, 190] on span at bounding box center [293, 190] width 11 height 11
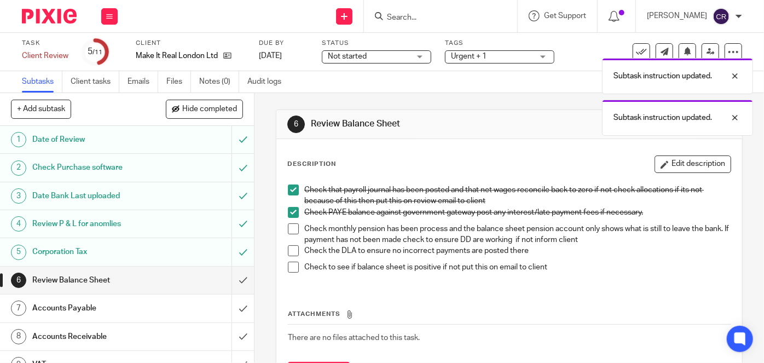
click at [288, 227] on span at bounding box center [293, 228] width 11 height 11
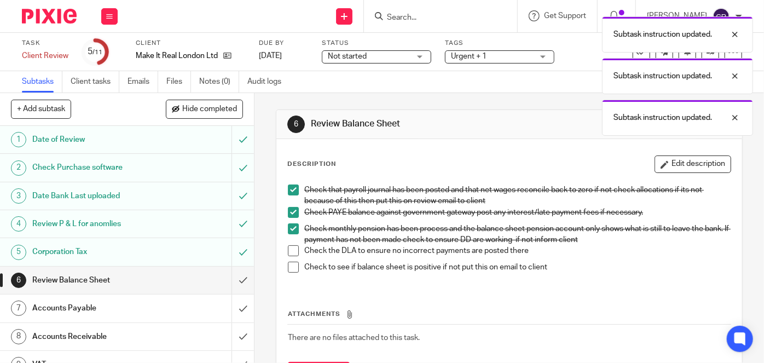
click at [288, 247] on span at bounding box center [293, 250] width 11 height 11
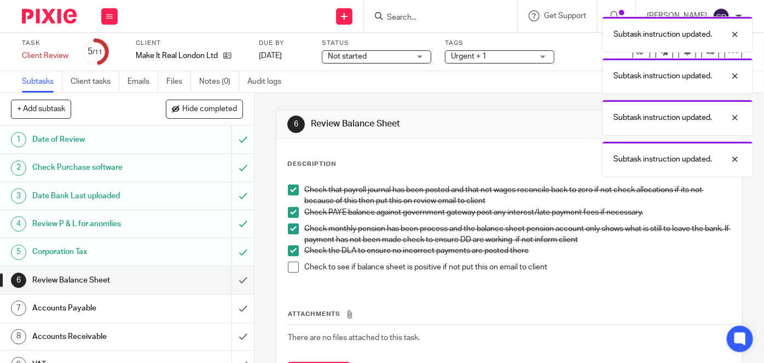
click at [288, 269] on span at bounding box center [293, 267] width 11 height 11
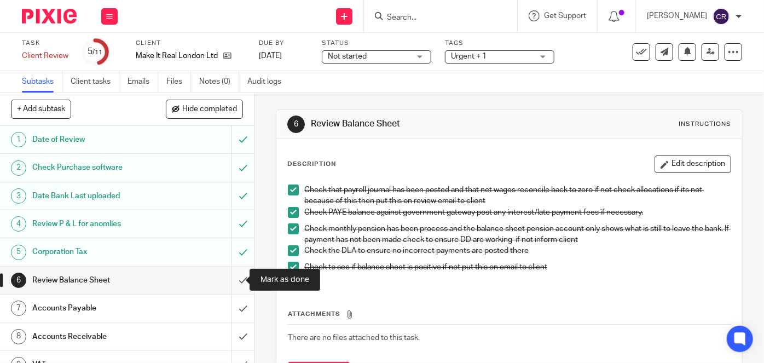
click at [229, 279] on input "submit" at bounding box center [127, 280] width 254 height 27
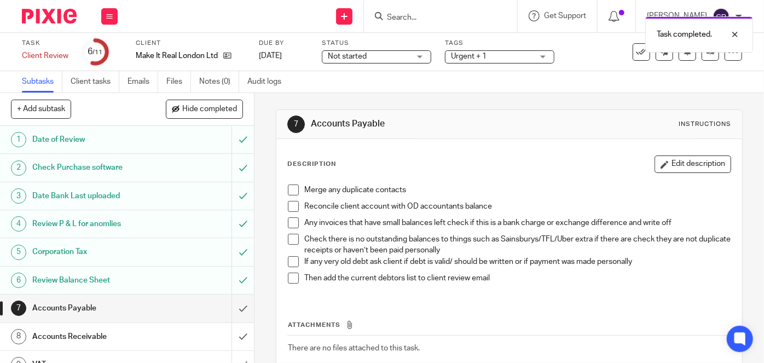
click at [289, 201] on span at bounding box center [293, 206] width 11 height 11
click at [288, 188] on span at bounding box center [293, 190] width 11 height 11
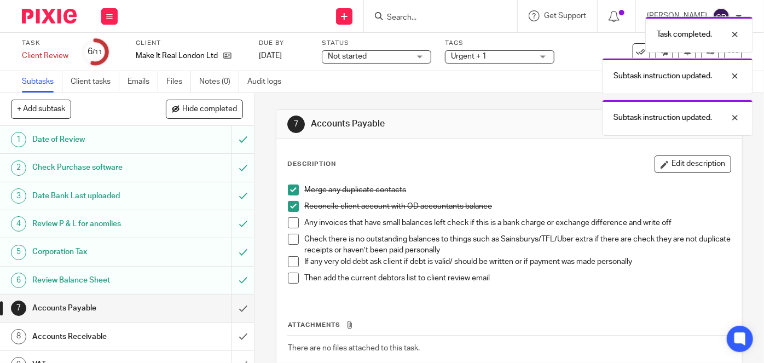
click at [288, 227] on span at bounding box center [293, 222] width 11 height 11
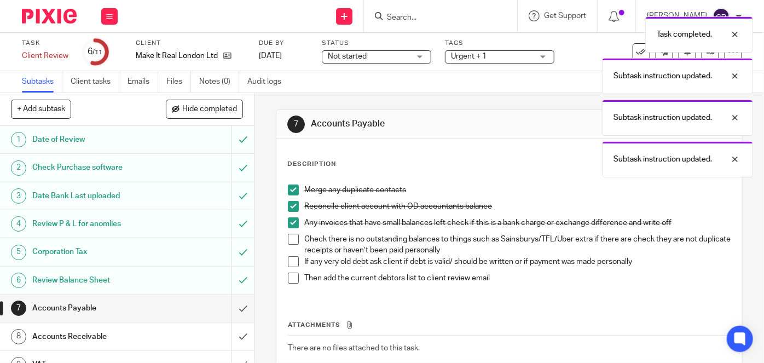
click at [288, 239] on span at bounding box center [293, 239] width 11 height 11
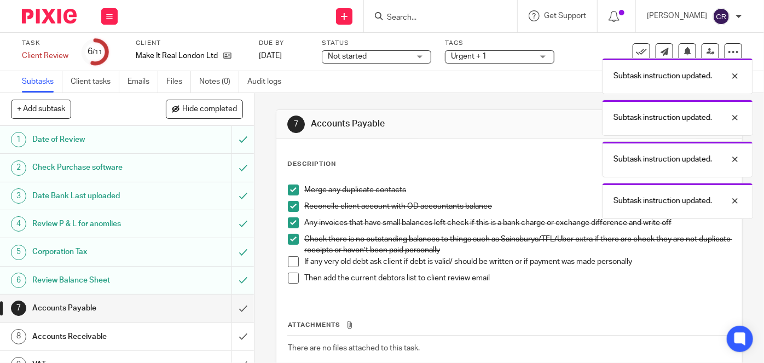
drag, startPoint x: 287, startPoint y: 268, endPoint x: 288, endPoint y: 262, distance: 6.0
click at [288, 268] on li "If any very old debt ask client if debt is valid/ should be written or if payme…" at bounding box center [509, 264] width 443 height 16
click at [288, 260] on span at bounding box center [293, 261] width 11 height 11
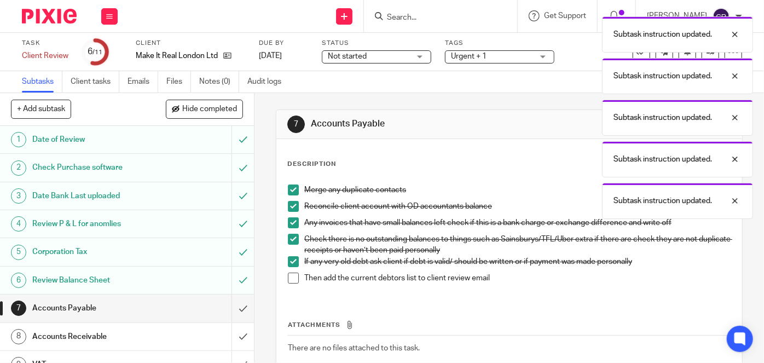
click at [288, 276] on span at bounding box center [293, 278] width 11 height 11
click at [237, 312] on input "submit" at bounding box center [127, 308] width 254 height 27
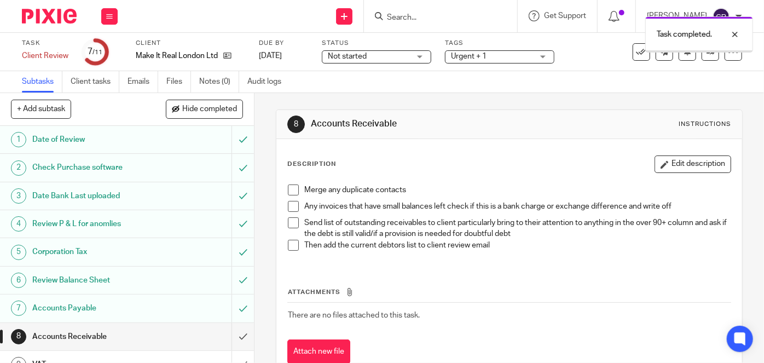
scroll to position [70, 0]
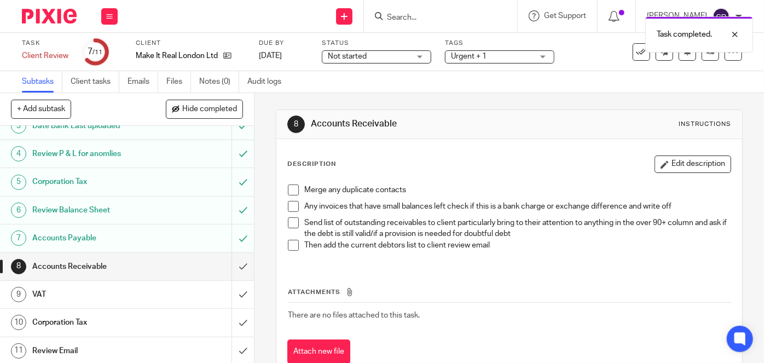
click at [288, 187] on span at bounding box center [293, 190] width 11 height 11
click at [291, 207] on span at bounding box center [293, 206] width 11 height 11
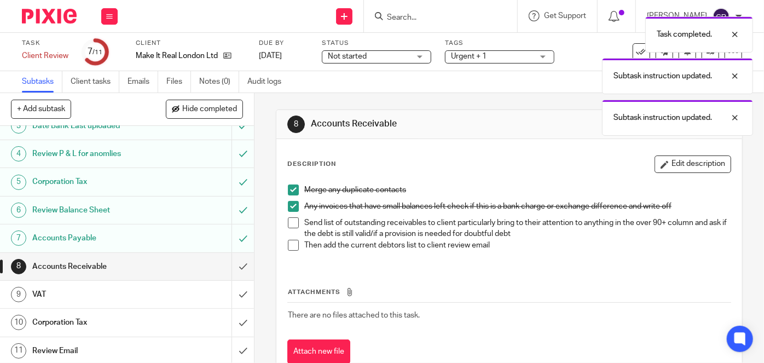
click at [290, 221] on span at bounding box center [293, 222] width 11 height 11
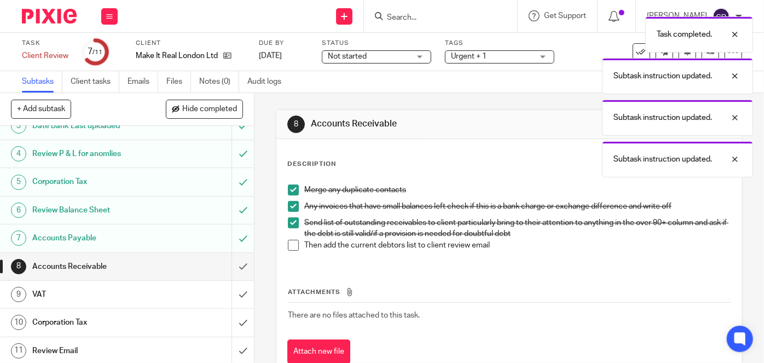
click at [288, 241] on span at bounding box center [293, 245] width 11 height 11
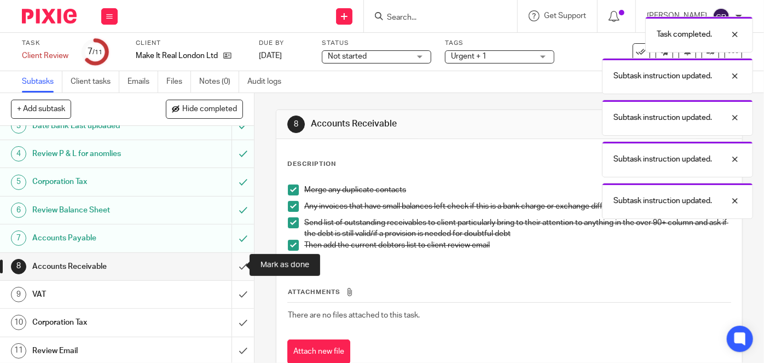
click at [235, 267] on input "submit" at bounding box center [127, 266] width 254 height 27
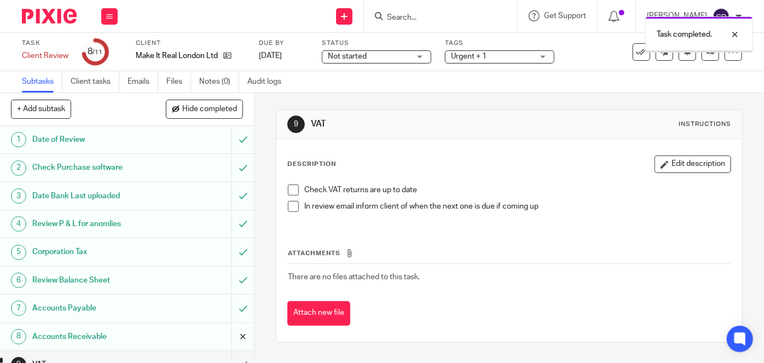
scroll to position [70, 0]
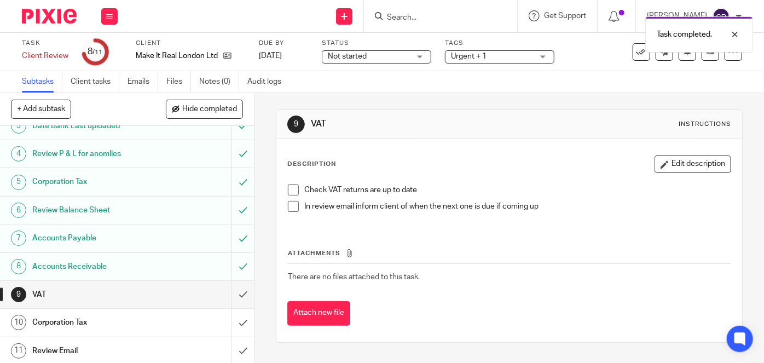
click at [288, 191] on span at bounding box center [293, 190] width 11 height 11
click at [288, 199] on li "Check VAT returns are up to date" at bounding box center [509, 193] width 443 height 16
click at [288, 201] on span at bounding box center [293, 206] width 11 height 11
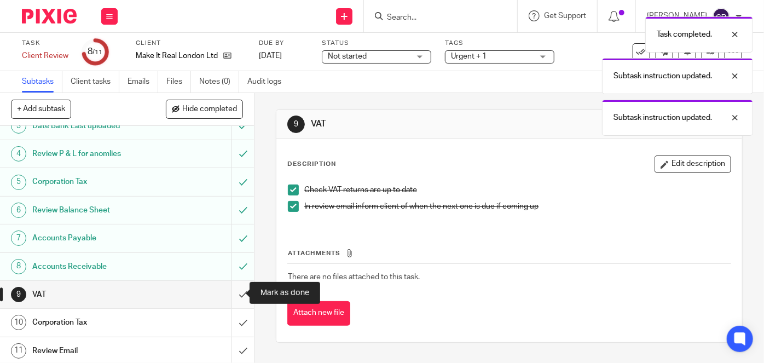
click at [238, 292] on input "submit" at bounding box center [127, 294] width 254 height 27
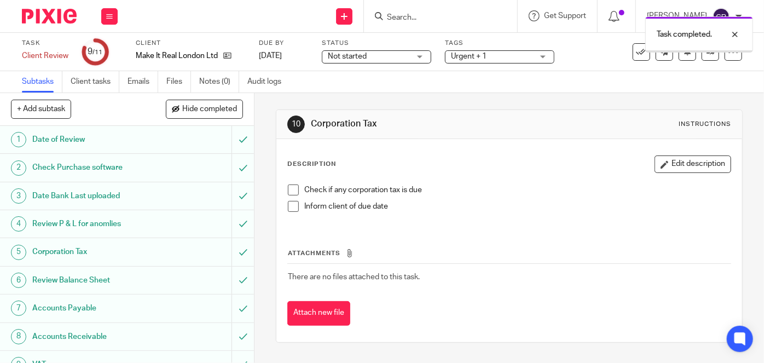
click at [292, 188] on span at bounding box center [293, 190] width 11 height 11
click at [288, 209] on span at bounding box center [293, 206] width 11 height 11
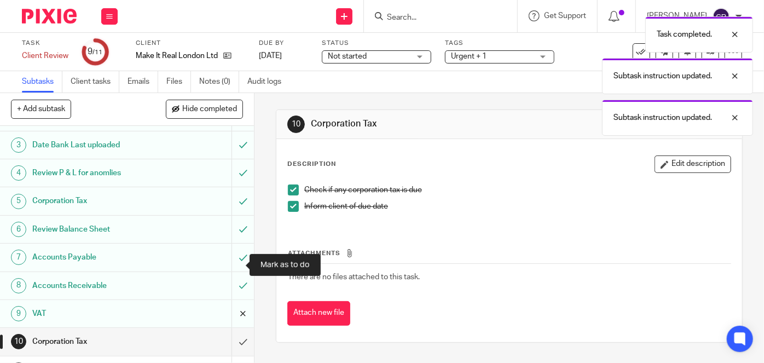
scroll to position [70, 0]
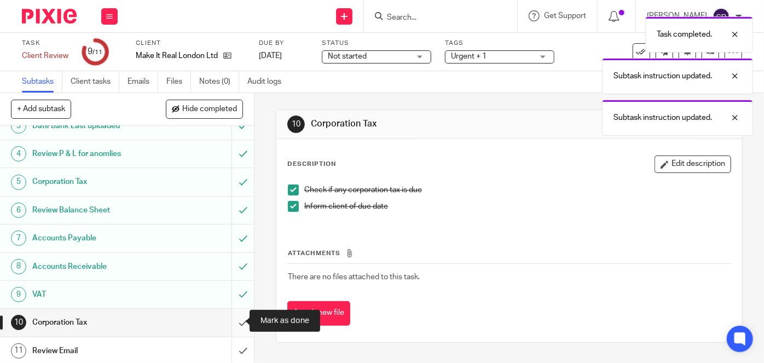
click at [234, 320] on input "submit" at bounding box center [127, 322] width 254 height 27
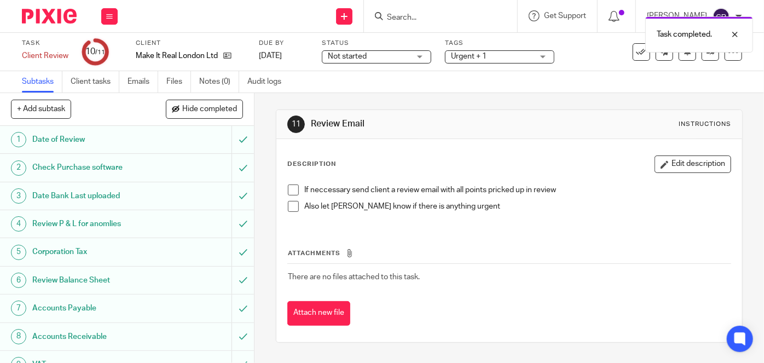
click at [288, 189] on span at bounding box center [293, 190] width 11 height 11
click at [288, 201] on span at bounding box center [293, 206] width 11 height 11
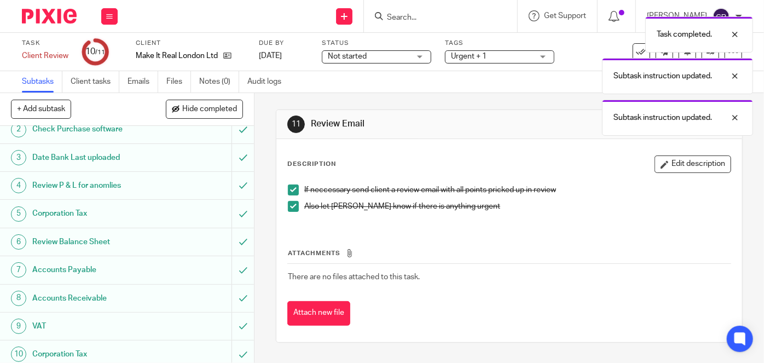
scroll to position [70, 0]
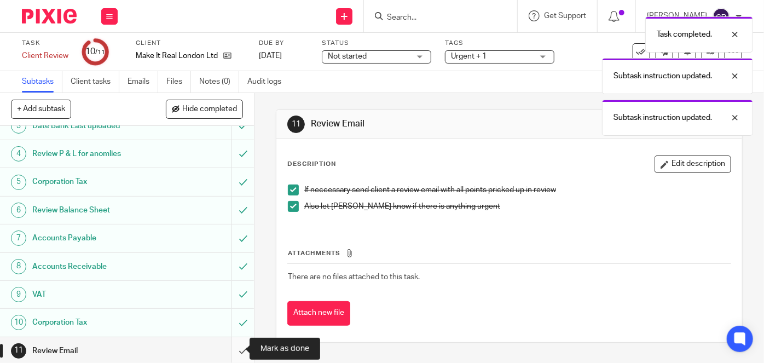
click at [233, 344] on input "submit" at bounding box center [127, 350] width 254 height 27
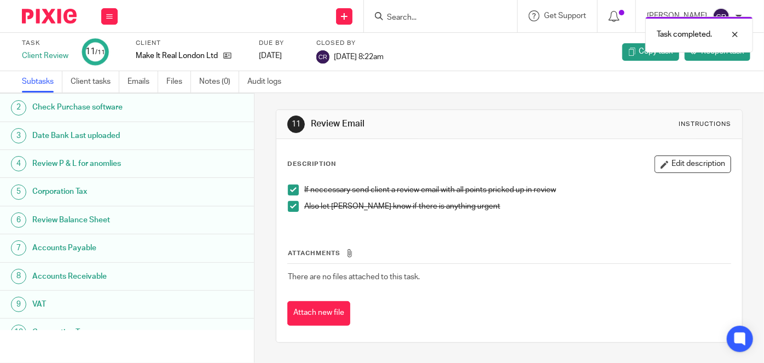
scroll to position [70, 0]
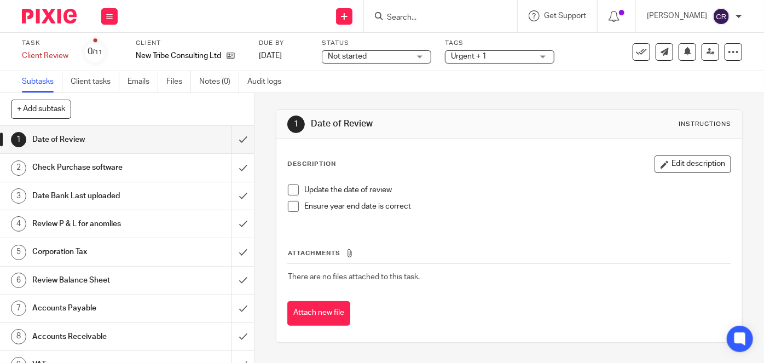
click at [288, 190] on span at bounding box center [293, 190] width 11 height 11
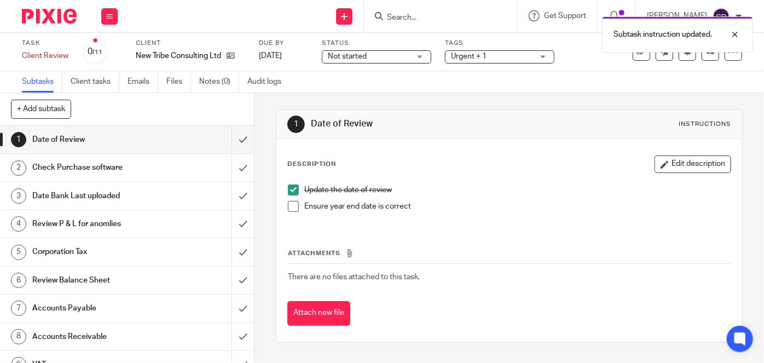
click at [293, 209] on span at bounding box center [293, 206] width 11 height 11
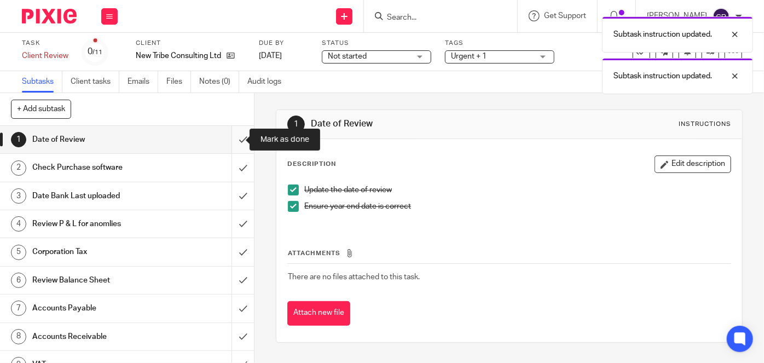
click at [233, 137] on input "submit" at bounding box center [127, 139] width 254 height 27
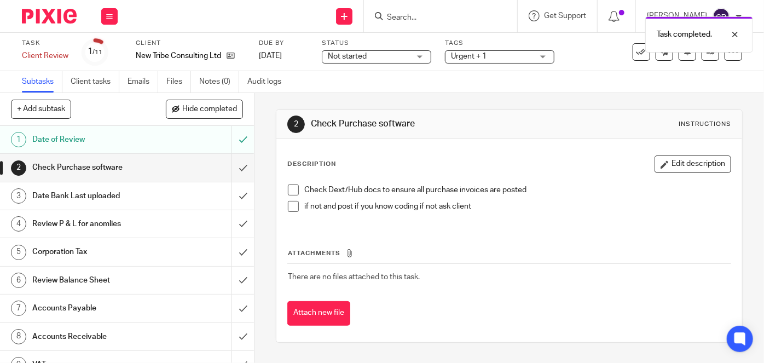
click at [293, 188] on span at bounding box center [293, 190] width 11 height 11
click at [289, 208] on span at bounding box center [293, 206] width 11 height 11
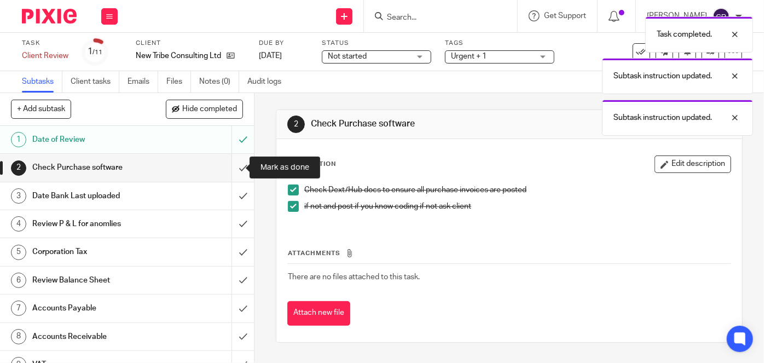
click at [235, 169] on input "submit" at bounding box center [127, 167] width 254 height 27
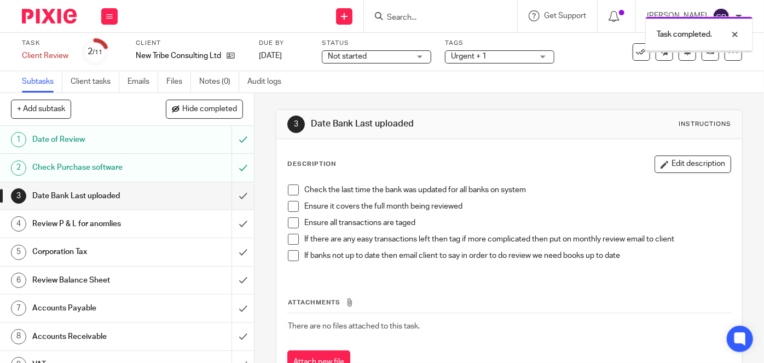
click at [297, 190] on li "Check the last time the bank was updated for all banks on system" at bounding box center [509, 193] width 443 height 16
click at [296, 192] on li "Check the last time the bank was updated for all banks on system" at bounding box center [509, 193] width 443 height 16
click at [292, 192] on span at bounding box center [293, 190] width 11 height 11
click at [290, 210] on span at bounding box center [293, 206] width 11 height 11
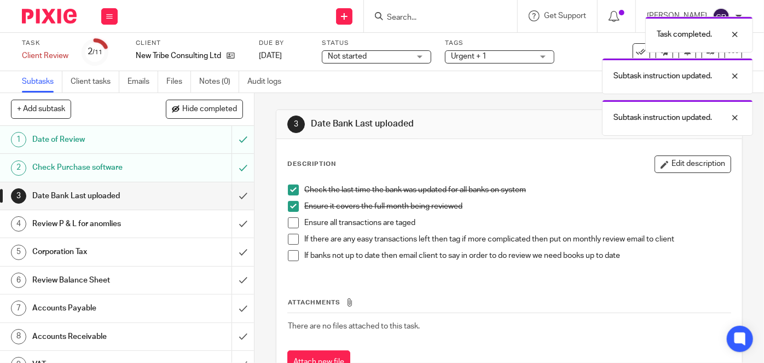
click at [289, 222] on span at bounding box center [293, 222] width 11 height 11
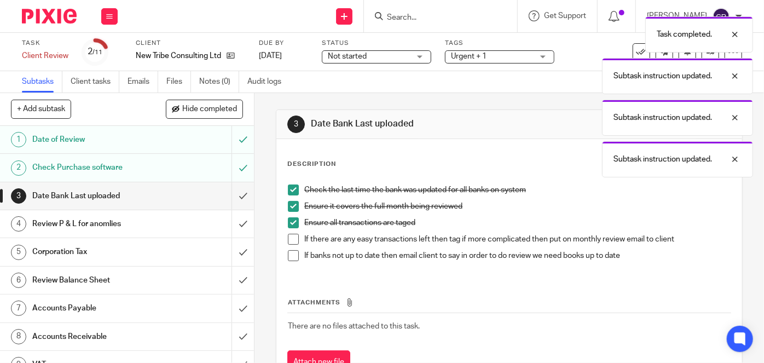
click at [290, 235] on span at bounding box center [293, 239] width 11 height 11
click at [292, 257] on span at bounding box center [293, 255] width 11 height 11
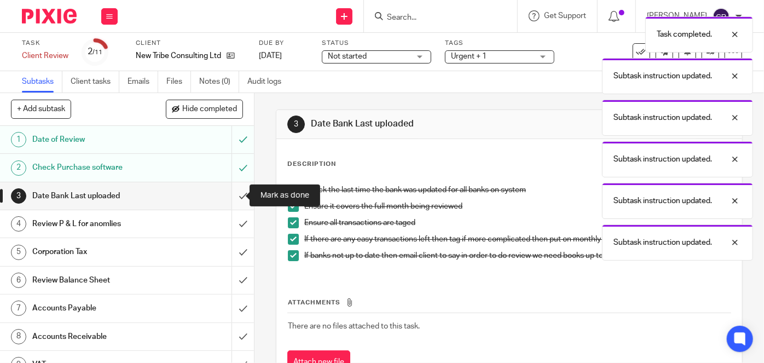
click at [235, 196] on input "submit" at bounding box center [127, 195] width 254 height 27
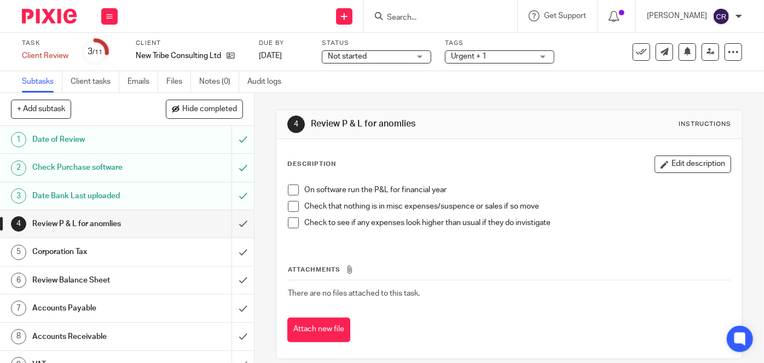
click at [291, 187] on span at bounding box center [293, 190] width 11 height 11
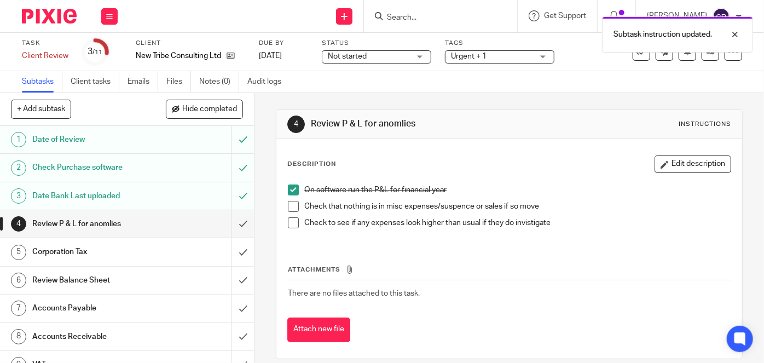
click at [290, 206] on span at bounding box center [293, 206] width 11 height 11
click at [289, 222] on span at bounding box center [293, 222] width 11 height 11
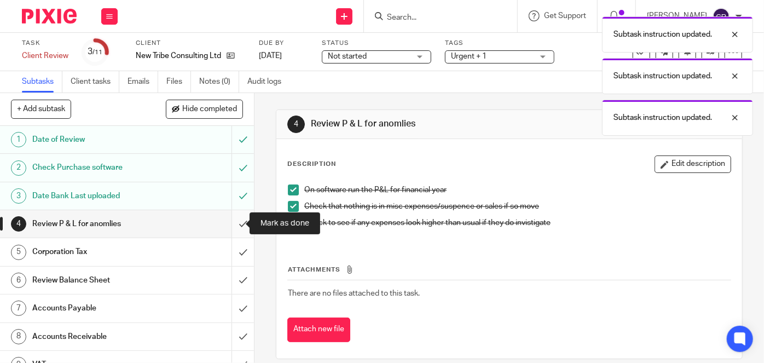
click at [238, 222] on input "submit" at bounding box center [127, 223] width 254 height 27
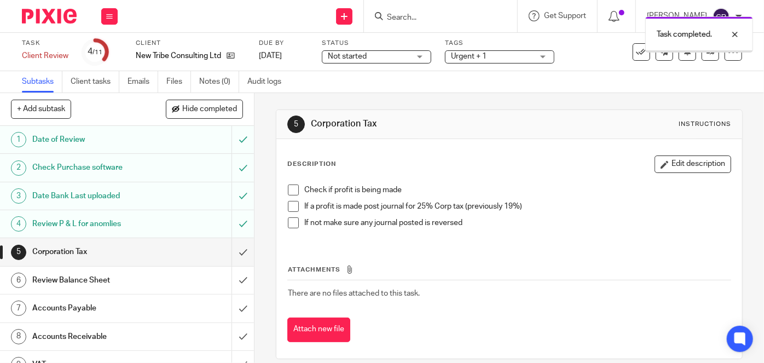
click at [289, 186] on span at bounding box center [293, 190] width 11 height 11
click at [288, 204] on span at bounding box center [293, 206] width 11 height 11
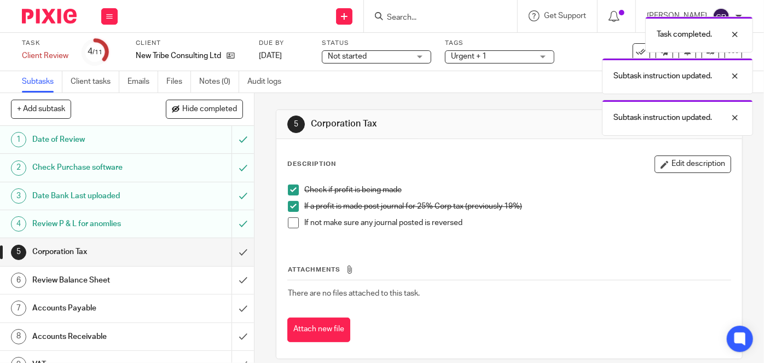
click at [288, 218] on span at bounding box center [293, 222] width 11 height 11
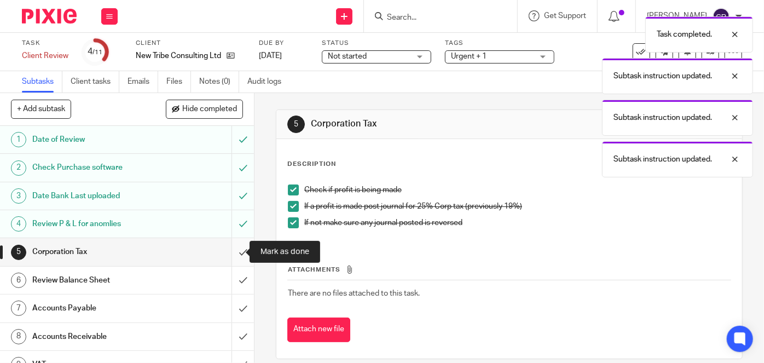
click at [233, 253] on input "submit" at bounding box center [127, 251] width 254 height 27
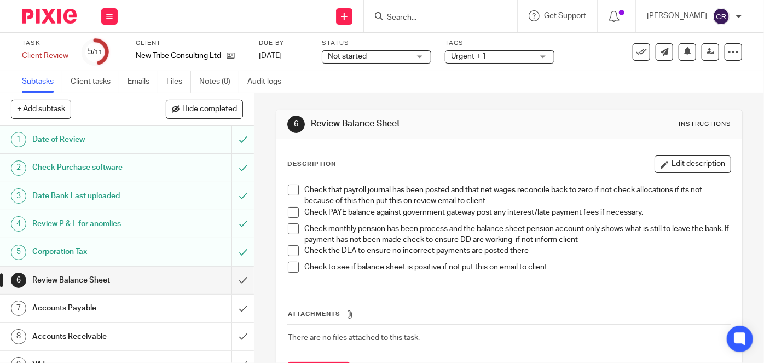
click at [288, 192] on span at bounding box center [293, 190] width 11 height 11
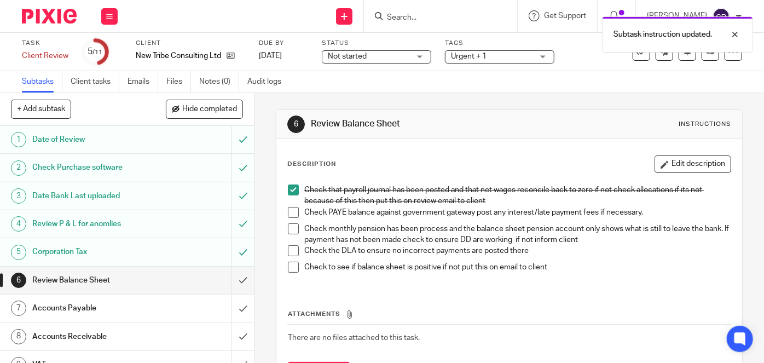
click at [288, 208] on span at bounding box center [293, 212] width 11 height 11
click at [288, 219] on li "Check PAYE balance against government gateway post any interest/late payment fe…" at bounding box center [509, 215] width 443 height 16
click at [288, 228] on span at bounding box center [293, 228] width 11 height 11
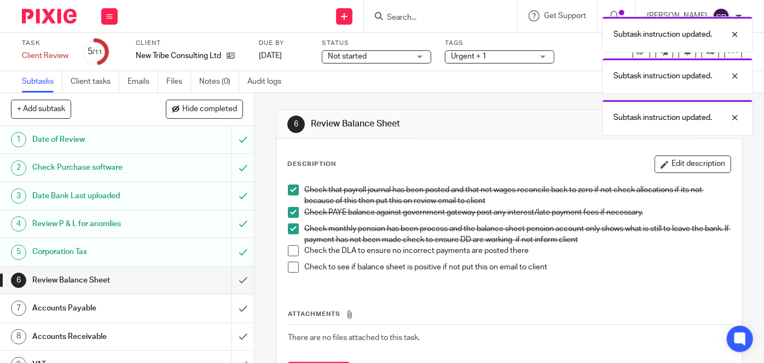
click at [289, 250] on span at bounding box center [293, 250] width 11 height 11
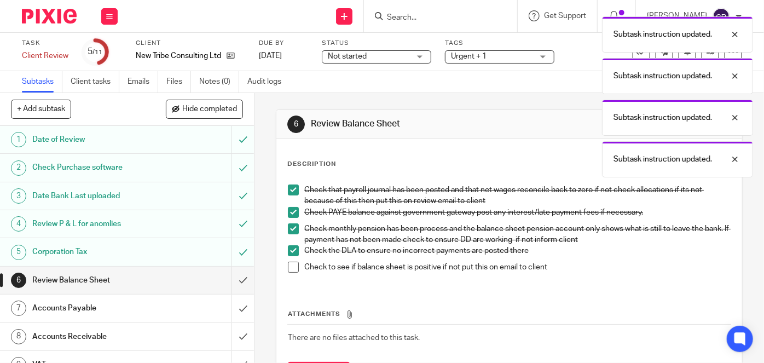
click at [288, 267] on span at bounding box center [293, 267] width 11 height 11
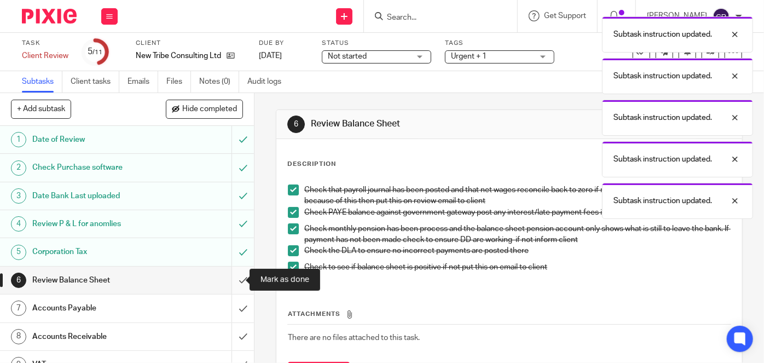
click at [222, 283] on input "submit" at bounding box center [127, 280] width 254 height 27
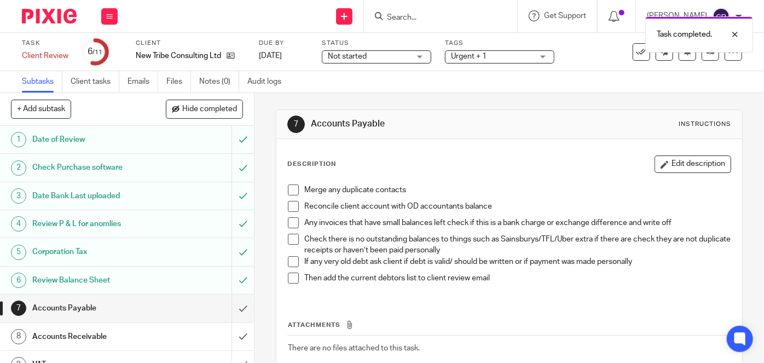
click at [288, 191] on span at bounding box center [293, 190] width 11 height 11
click at [288, 207] on span at bounding box center [293, 206] width 11 height 11
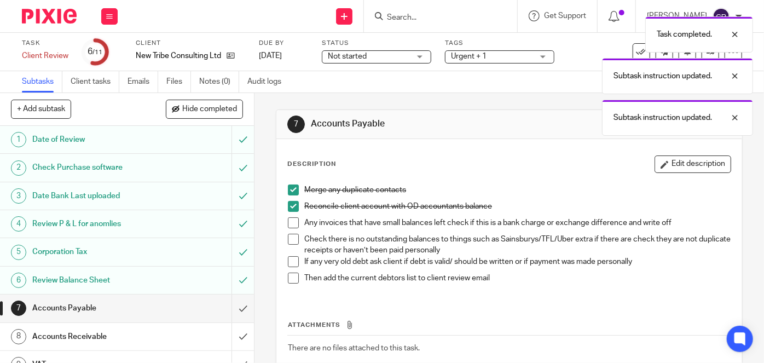
drag, startPoint x: 289, startPoint y: 219, endPoint x: 290, endPoint y: 243, distance: 23.5
click at [289, 219] on span at bounding box center [293, 222] width 11 height 11
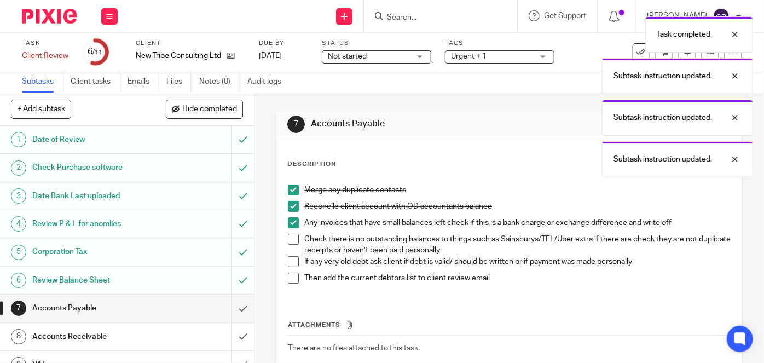
click at [290, 243] on span at bounding box center [293, 239] width 11 height 11
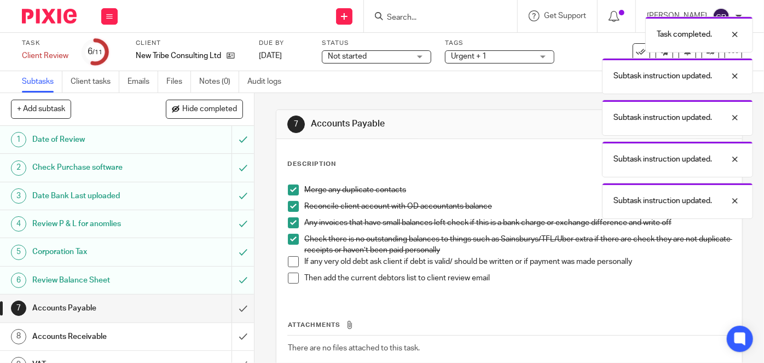
click at [290, 259] on span at bounding box center [293, 261] width 11 height 11
click at [290, 276] on span at bounding box center [293, 278] width 11 height 11
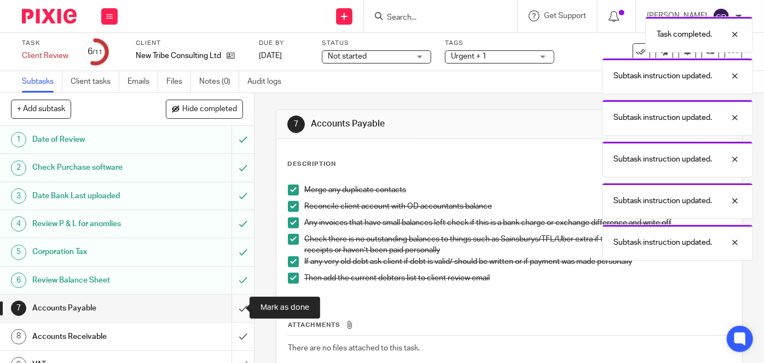
click at [229, 310] on input "submit" at bounding box center [127, 308] width 254 height 27
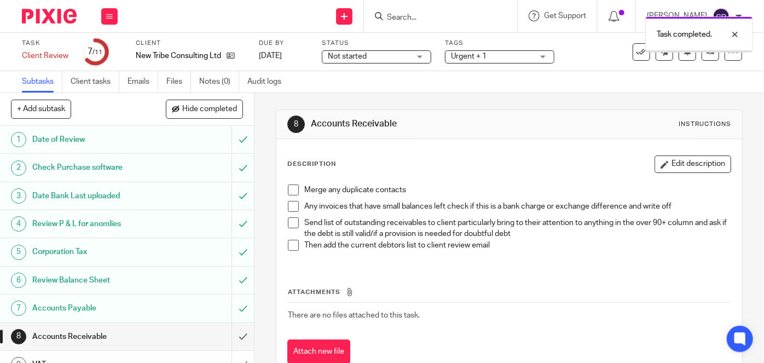
click at [293, 181] on div "Merge any duplicate contacts Any invoices that have small balances left check i…" at bounding box center [510, 221] width 454 height 85
drag, startPoint x: 293, startPoint y: 183, endPoint x: 290, endPoint y: 193, distance: 10.9
click at [293, 186] on div "Merge any duplicate contacts Any invoices that have small balances left check i…" at bounding box center [510, 221] width 454 height 85
click at [290, 194] on span at bounding box center [293, 190] width 11 height 11
click at [290, 208] on span at bounding box center [293, 206] width 11 height 11
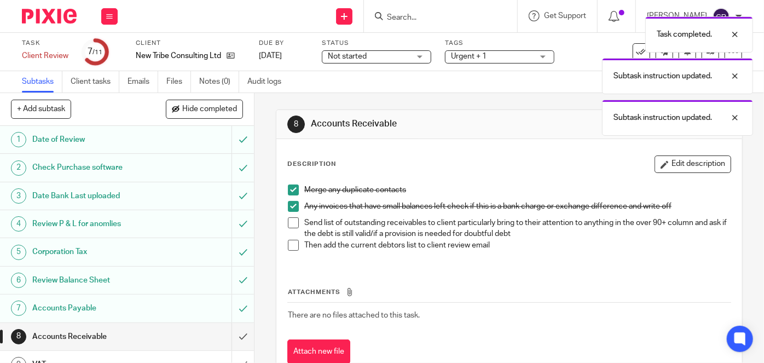
drag, startPoint x: 289, startPoint y: 235, endPoint x: 289, endPoint y: 228, distance: 7.1
click at [289, 234] on li "Send list of outstanding receivables to client particularly bring to their atte…" at bounding box center [509, 228] width 443 height 22
click at [289, 222] on span at bounding box center [293, 222] width 11 height 11
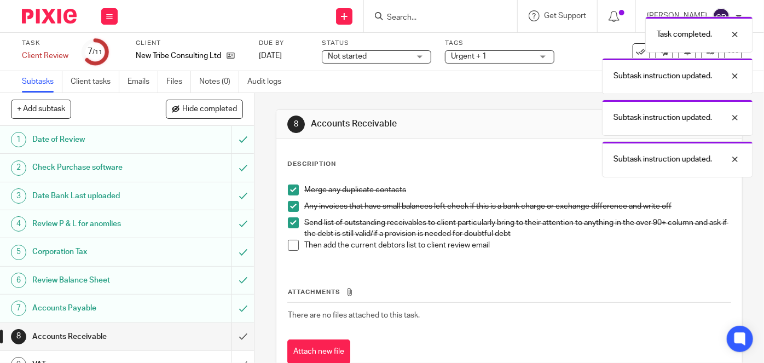
click at [289, 243] on span at bounding box center [293, 245] width 11 height 11
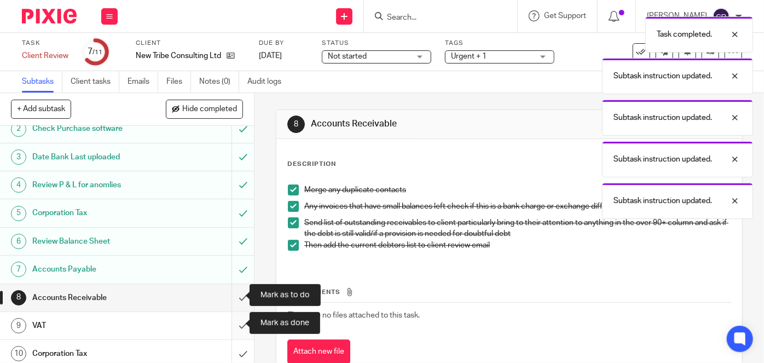
scroll to position [49, 0]
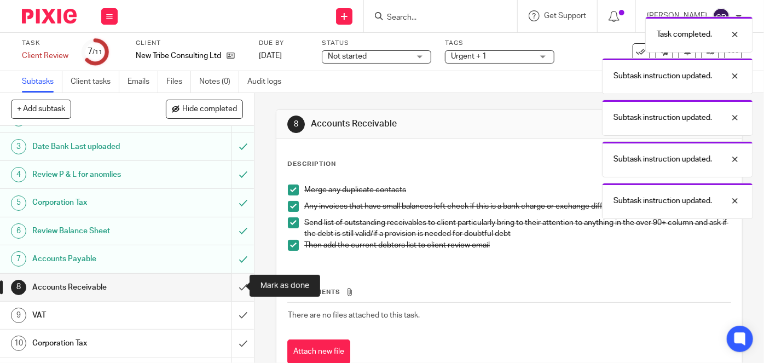
click at [235, 291] on input "submit" at bounding box center [127, 287] width 254 height 27
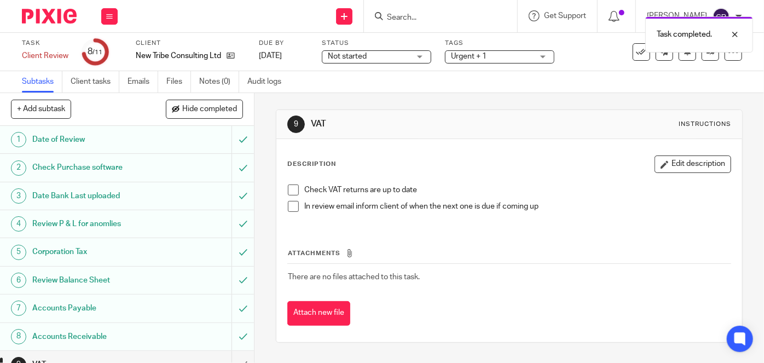
click at [288, 195] on li "Check VAT returns are up to date" at bounding box center [509, 193] width 443 height 16
click at [290, 189] on span at bounding box center [293, 190] width 11 height 11
click at [290, 206] on span at bounding box center [293, 206] width 11 height 11
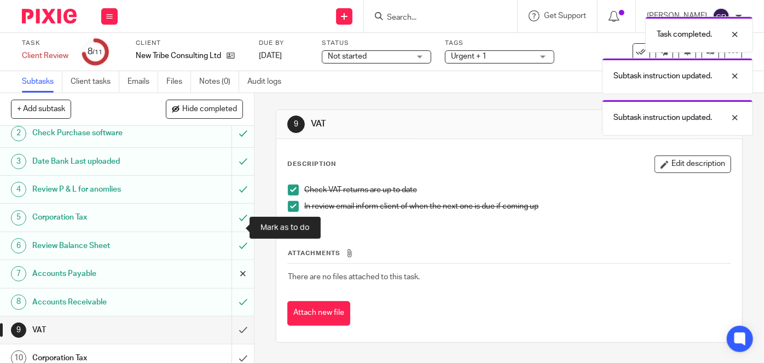
scroll to position [70, 0]
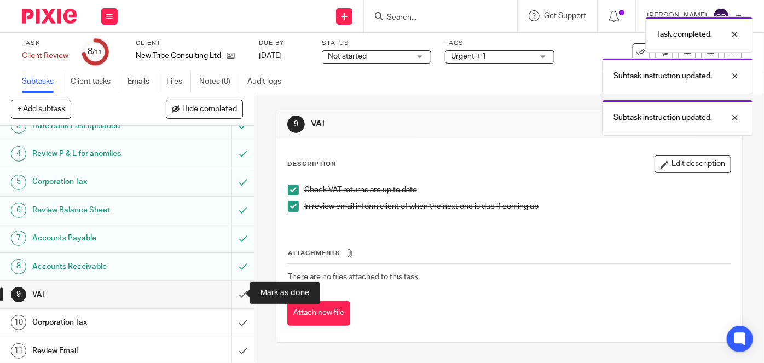
click at [233, 298] on input "submit" at bounding box center [127, 294] width 254 height 27
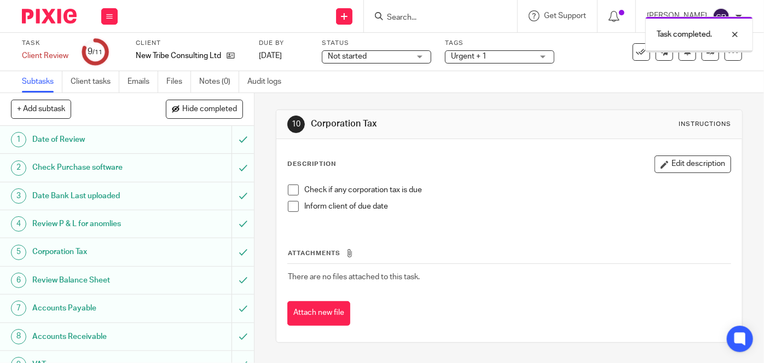
click at [289, 188] on span at bounding box center [293, 190] width 11 height 11
click at [290, 199] on li "Check if any corporation tax is due" at bounding box center [509, 193] width 443 height 16
click at [289, 206] on span at bounding box center [293, 206] width 11 height 11
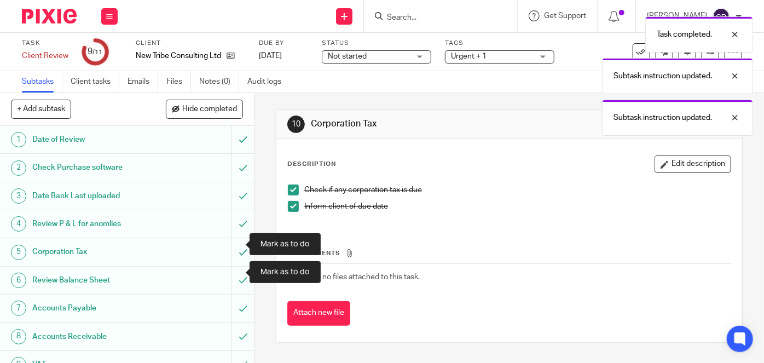
scroll to position [70, 0]
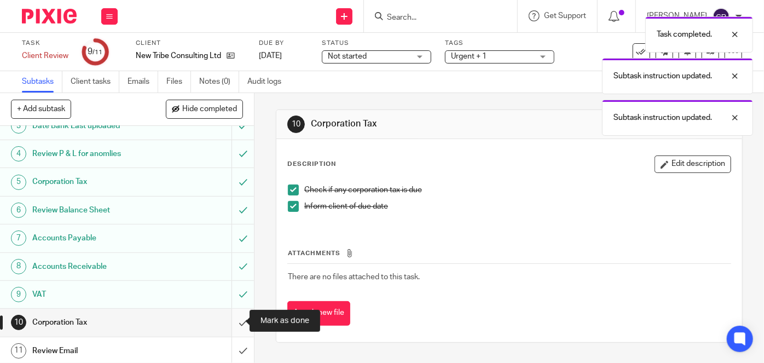
click at [232, 319] on input "submit" at bounding box center [127, 322] width 254 height 27
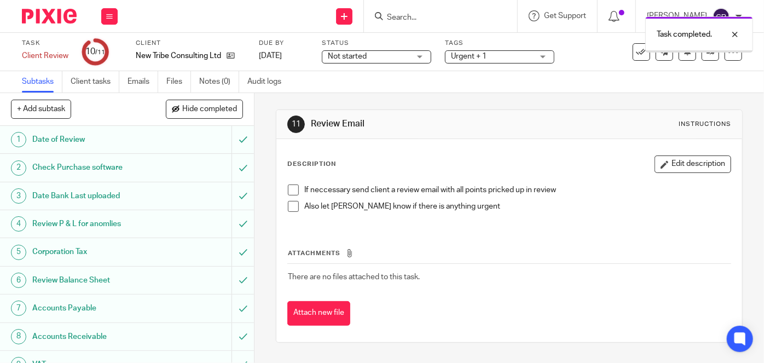
click at [292, 189] on span at bounding box center [293, 190] width 11 height 11
click at [291, 205] on span at bounding box center [293, 206] width 11 height 11
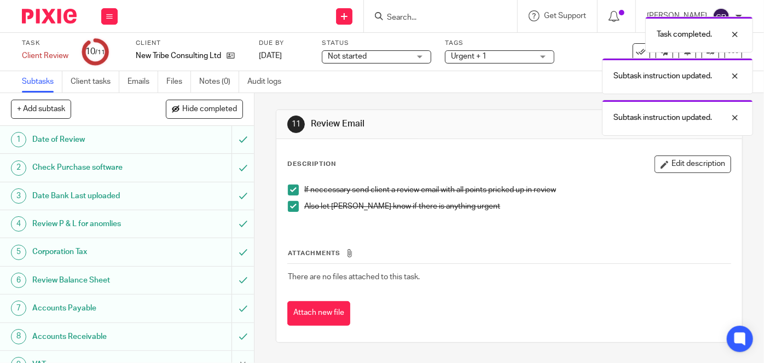
scroll to position [70, 0]
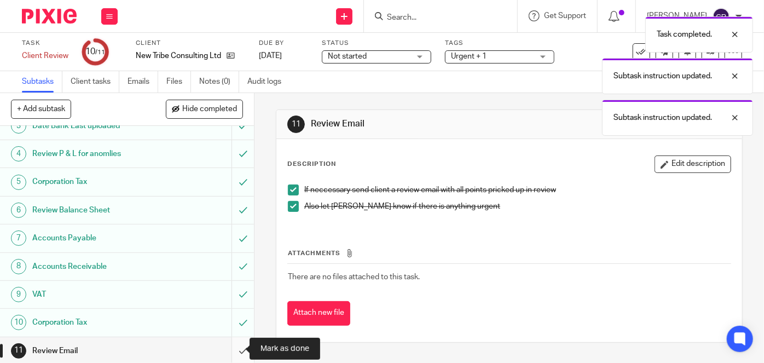
click at [235, 347] on input "submit" at bounding box center [127, 350] width 254 height 27
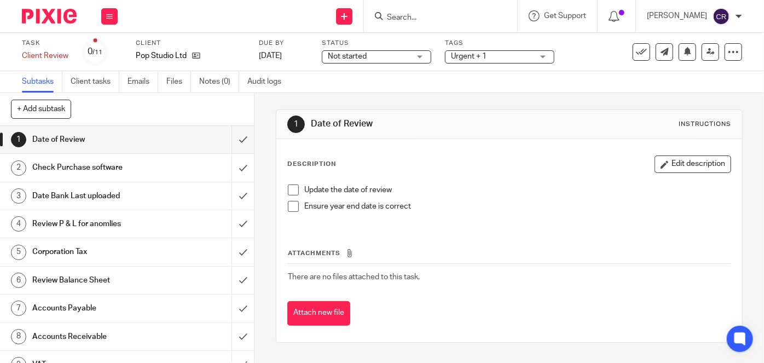
click at [292, 187] on span at bounding box center [293, 190] width 11 height 11
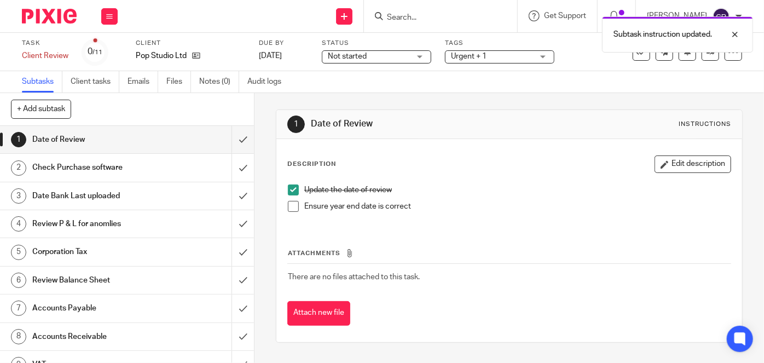
click at [289, 201] on span at bounding box center [293, 206] width 11 height 11
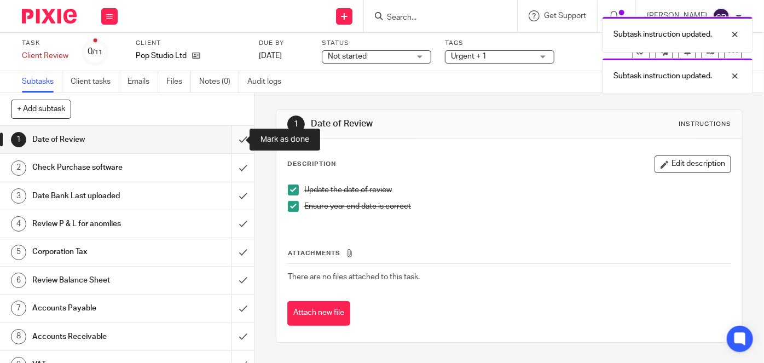
click at [235, 137] on input "submit" at bounding box center [127, 139] width 254 height 27
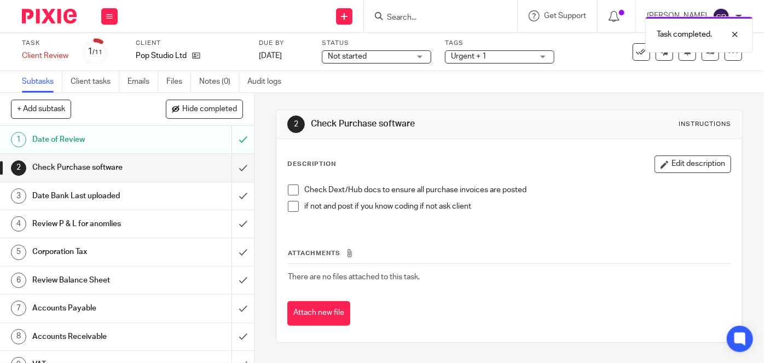
click at [283, 188] on div "Check Dext/Hub docs to ensure all purchase invoices are posted if not and post …" at bounding box center [510, 202] width 454 height 47
click at [292, 187] on span at bounding box center [293, 190] width 11 height 11
click at [291, 210] on span at bounding box center [293, 206] width 11 height 11
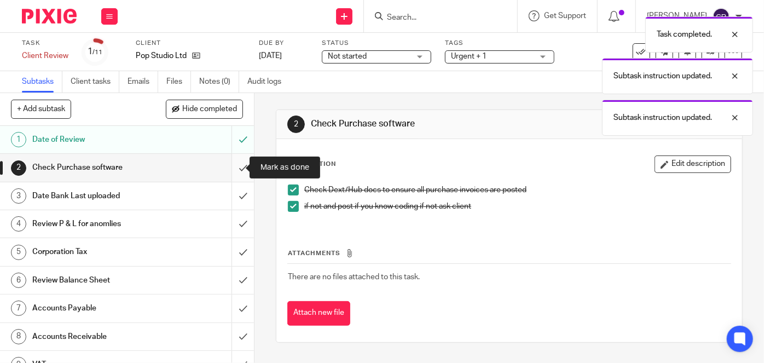
click at [239, 170] on input "submit" at bounding box center [127, 167] width 254 height 27
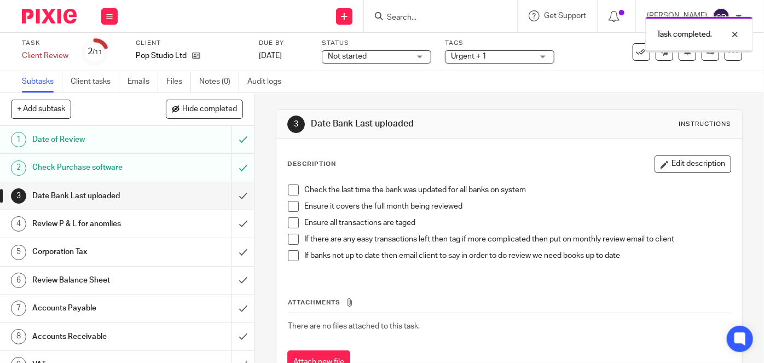
click at [295, 188] on span at bounding box center [293, 190] width 11 height 11
click at [290, 200] on li "Check the last time the bank was updated for all banks on system" at bounding box center [509, 193] width 443 height 16
click at [290, 206] on span at bounding box center [293, 206] width 11 height 11
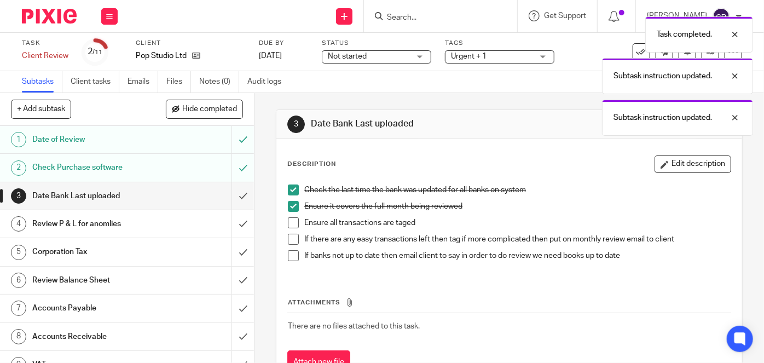
click at [288, 219] on span at bounding box center [293, 222] width 11 height 11
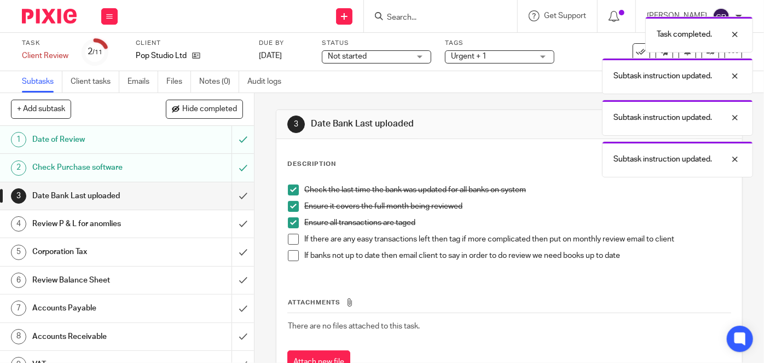
click at [291, 234] on span at bounding box center [293, 239] width 11 height 11
click at [289, 253] on span at bounding box center [293, 255] width 11 height 11
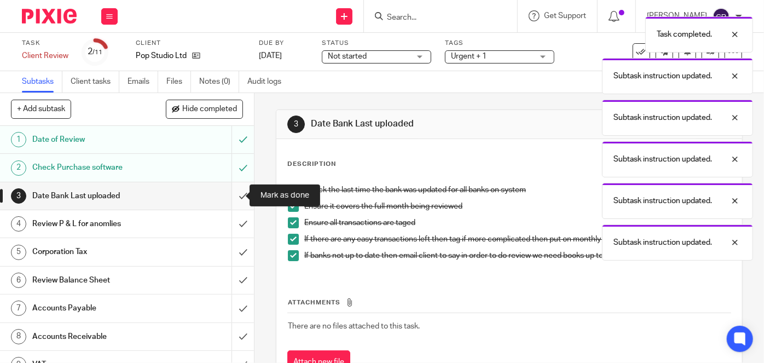
click at [232, 195] on input "submit" at bounding box center [127, 195] width 254 height 27
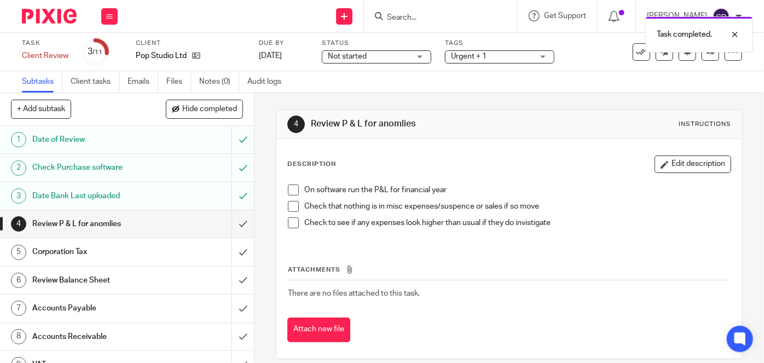
click at [290, 195] on li "On software run the P&L for financial year" at bounding box center [509, 193] width 443 height 16
click at [289, 212] on li "Check that nothing is in misc expenses/suspence or sales if so move" at bounding box center [509, 209] width 443 height 16
click at [289, 189] on span at bounding box center [293, 190] width 11 height 11
click at [289, 208] on span at bounding box center [293, 206] width 11 height 11
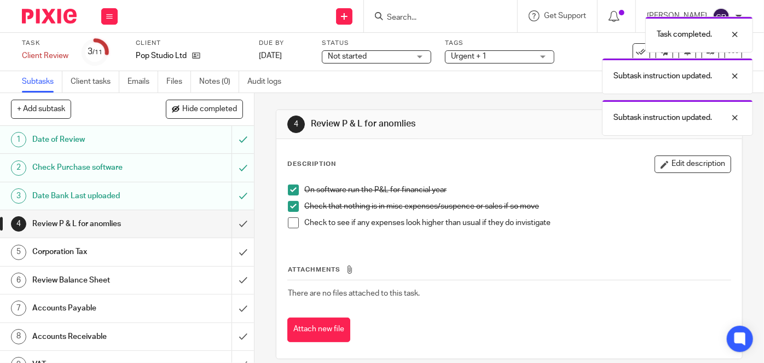
click at [288, 223] on span at bounding box center [293, 222] width 11 height 11
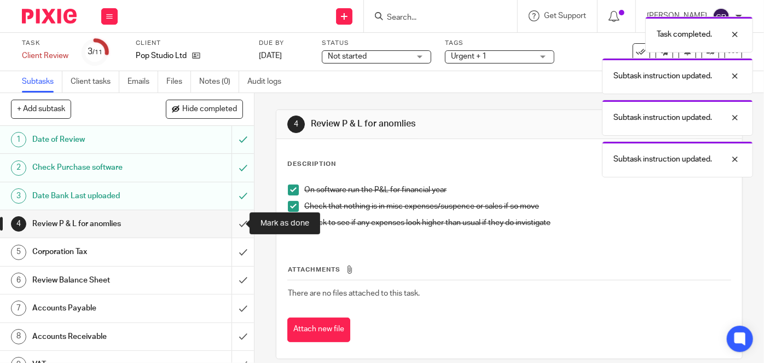
click at [234, 228] on input "submit" at bounding box center [127, 223] width 254 height 27
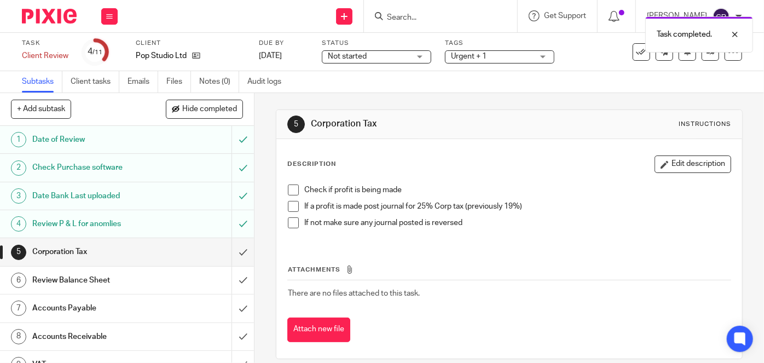
click at [291, 188] on span at bounding box center [293, 190] width 11 height 11
click at [283, 212] on div "Check if profit is being made If a profit is made post journal for 25% Corp tax…" at bounding box center [510, 210] width 454 height 63
click at [292, 210] on span at bounding box center [293, 206] width 11 height 11
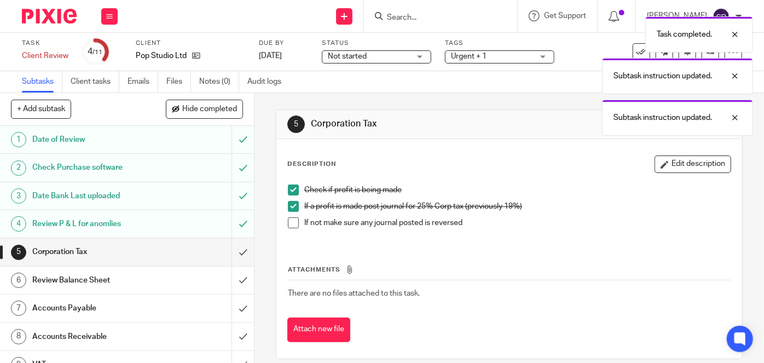
click at [289, 225] on span at bounding box center [293, 222] width 11 height 11
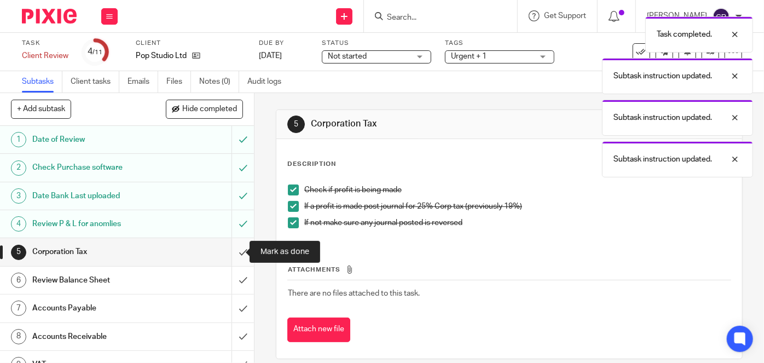
click at [234, 254] on input "submit" at bounding box center [127, 251] width 254 height 27
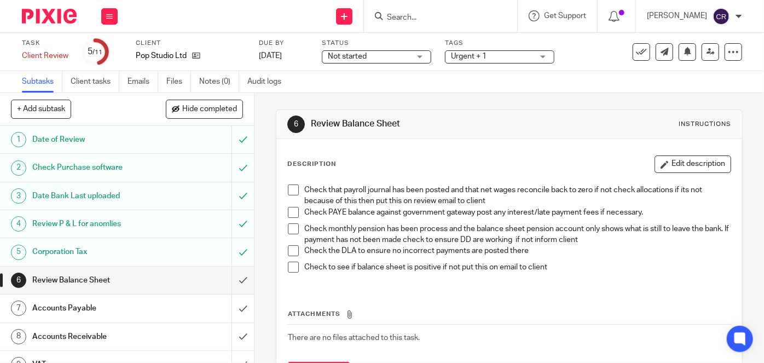
click at [292, 192] on span at bounding box center [293, 190] width 11 height 11
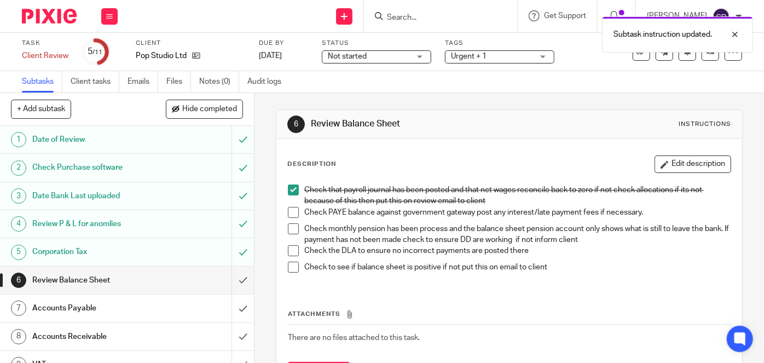
click at [290, 210] on span at bounding box center [293, 212] width 11 height 11
click at [288, 225] on span at bounding box center [293, 228] width 11 height 11
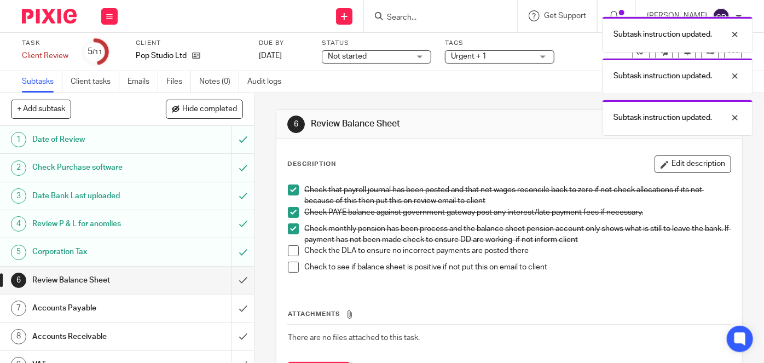
click at [289, 243] on li "Check monthly pension has been process and the balance sheet pension account on…" at bounding box center [509, 234] width 443 height 22
click at [289, 254] on span at bounding box center [293, 250] width 11 height 11
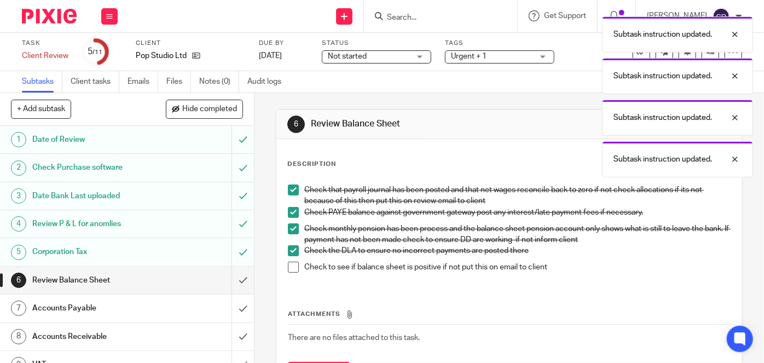
click at [289, 270] on span at bounding box center [293, 267] width 11 height 11
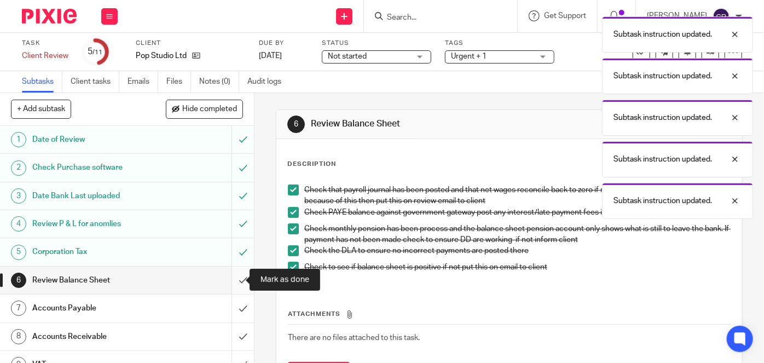
click at [235, 278] on input "submit" at bounding box center [127, 280] width 254 height 27
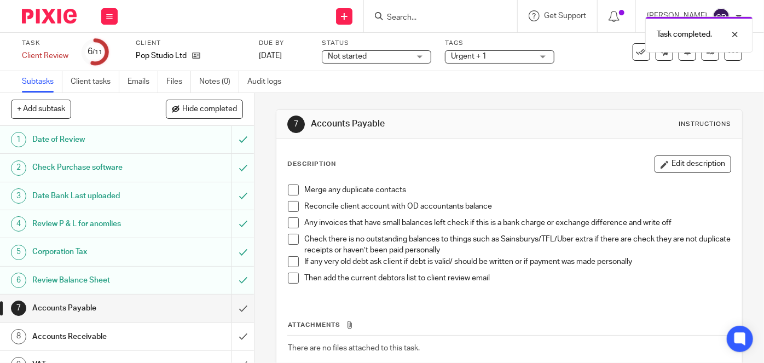
click at [293, 196] on li "Merge any duplicate contacts" at bounding box center [509, 193] width 443 height 16
click at [292, 193] on span at bounding box center [293, 190] width 11 height 11
click at [289, 208] on span at bounding box center [293, 206] width 11 height 11
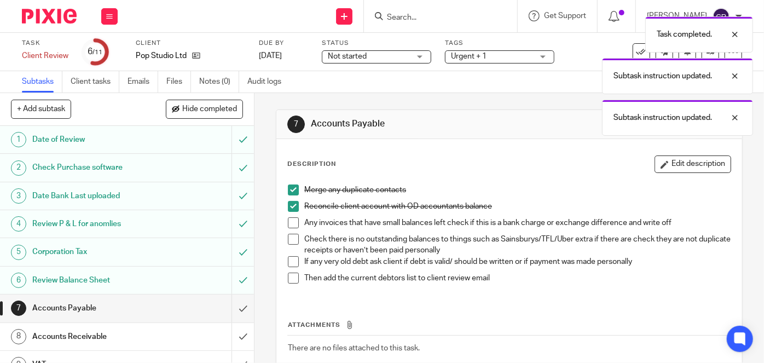
click at [289, 217] on span at bounding box center [293, 222] width 11 height 11
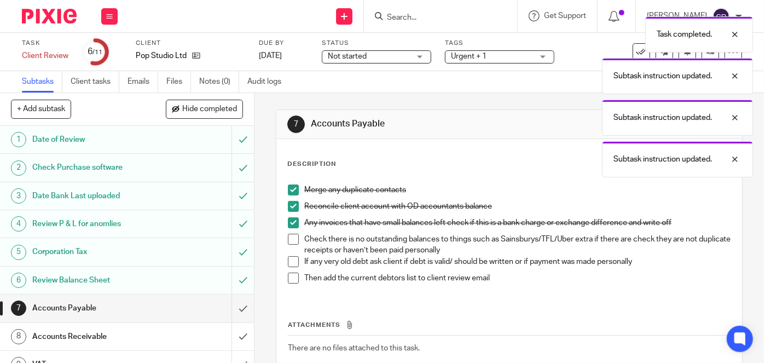
click at [290, 241] on span at bounding box center [293, 239] width 11 height 11
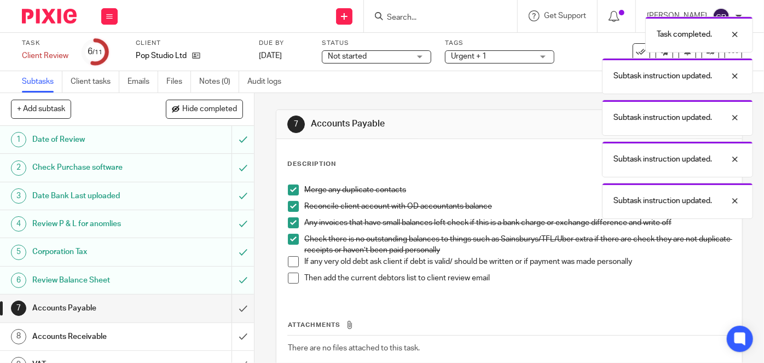
click at [291, 260] on span at bounding box center [293, 261] width 11 height 11
click at [289, 284] on li "Then add the current debtors list to client review email" at bounding box center [509, 281] width 443 height 16
click at [288, 273] on span at bounding box center [293, 278] width 11 height 11
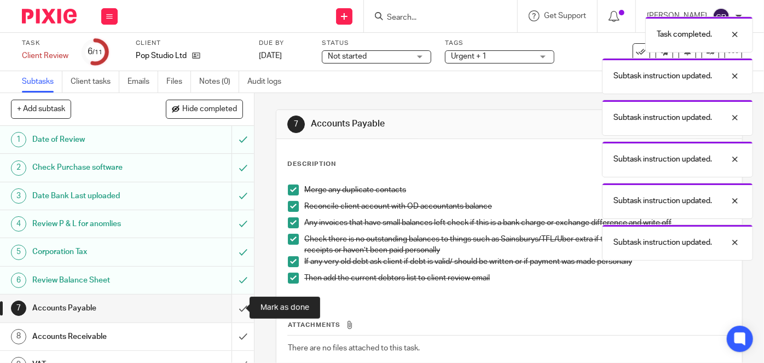
click at [234, 306] on input "submit" at bounding box center [127, 308] width 254 height 27
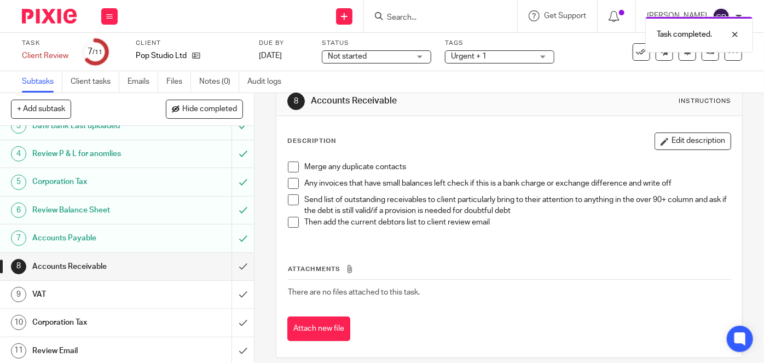
scroll to position [33, 0]
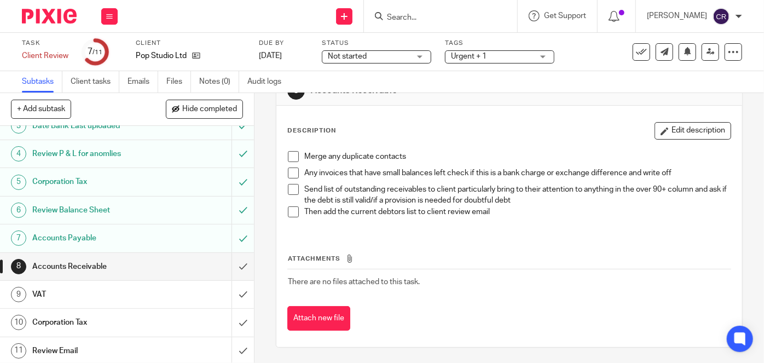
click at [291, 153] on span at bounding box center [293, 156] width 11 height 11
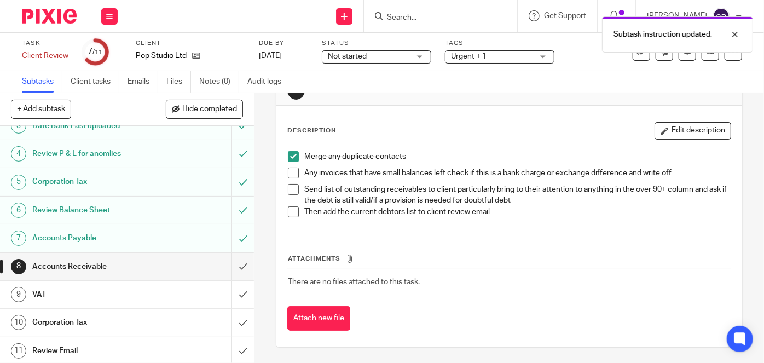
click at [292, 170] on span at bounding box center [293, 173] width 11 height 11
click at [292, 188] on span at bounding box center [293, 189] width 11 height 11
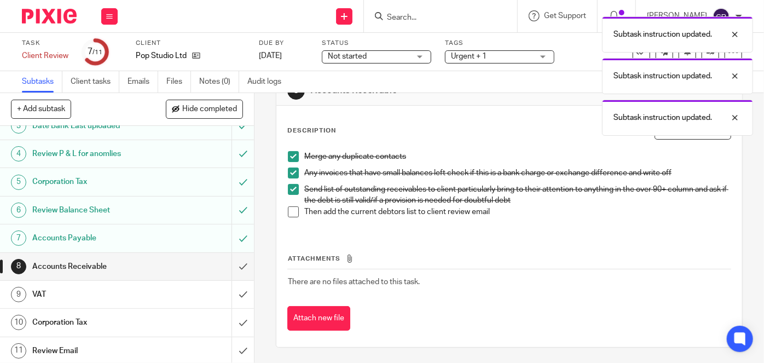
click at [290, 209] on span at bounding box center [293, 211] width 11 height 11
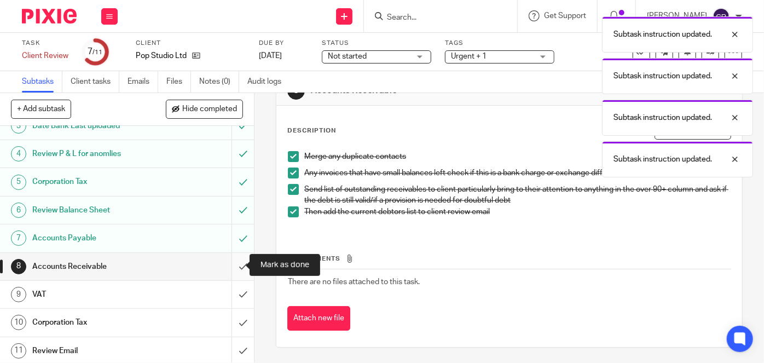
click at [231, 269] on input "submit" at bounding box center [127, 266] width 254 height 27
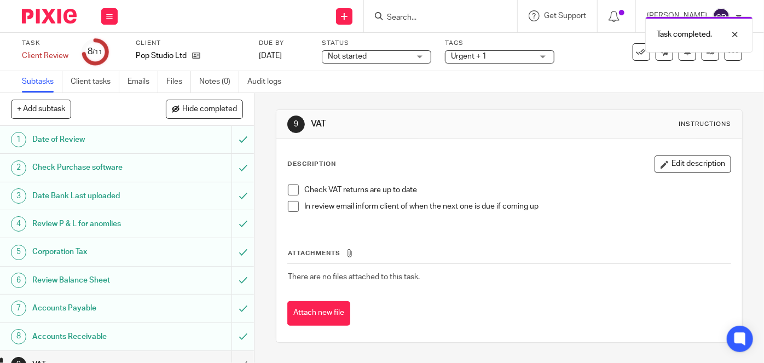
click at [289, 192] on span at bounding box center [293, 190] width 11 height 11
click at [289, 208] on span at bounding box center [293, 206] width 11 height 11
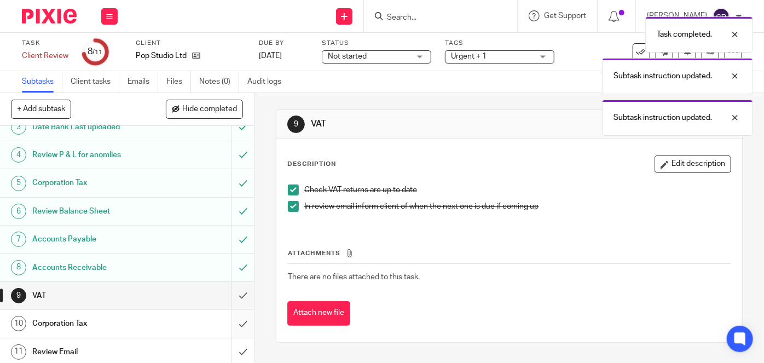
scroll to position [70, 0]
click at [233, 296] on input "submit" at bounding box center [127, 294] width 254 height 27
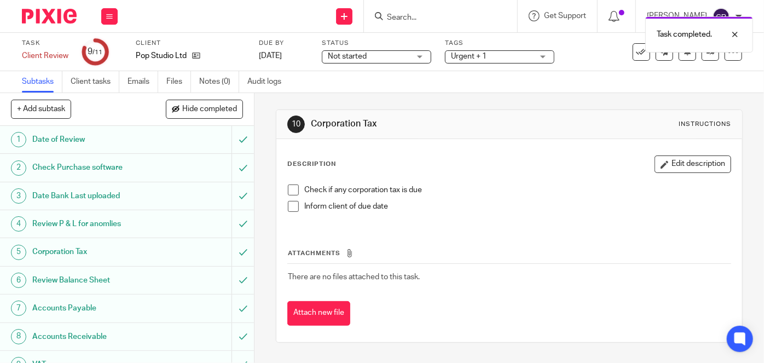
click at [288, 192] on span at bounding box center [293, 190] width 11 height 11
click at [288, 199] on li "Check if any corporation tax is due" at bounding box center [509, 193] width 443 height 16
click at [288, 207] on span at bounding box center [293, 206] width 11 height 11
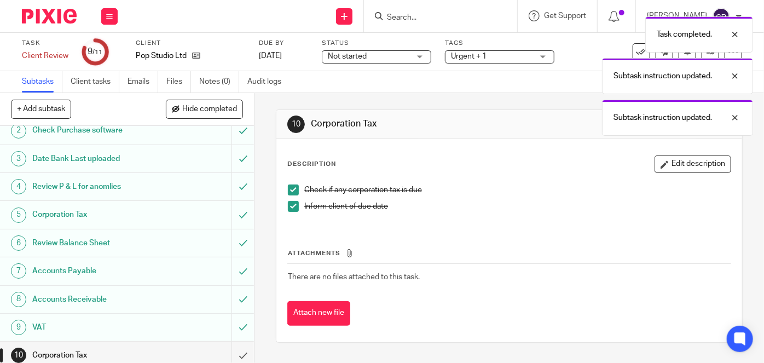
scroll to position [70, 0]
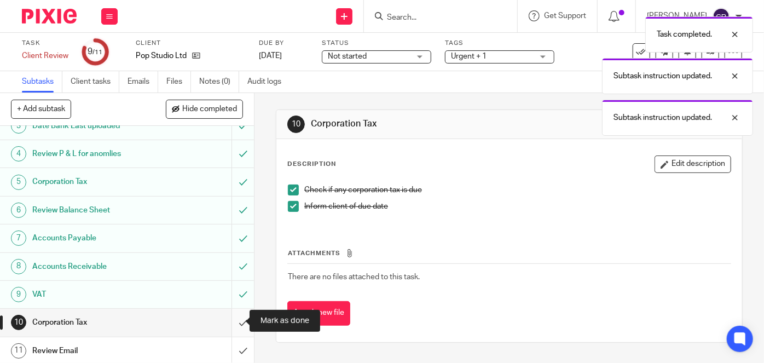
click at [241, 323] on input "submit" at bounding box center [127, 322] width 254 height 27
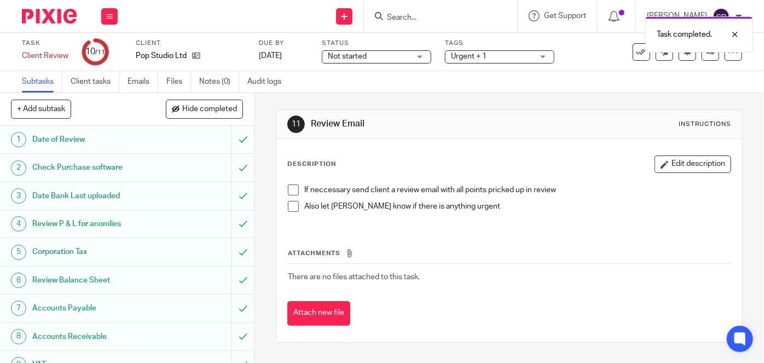
click at [288, 194] on span at bounding box center [293, 190] width 11 height 11
click at [288, 201] on span at bounding box center [293, 206] width 11 height 11
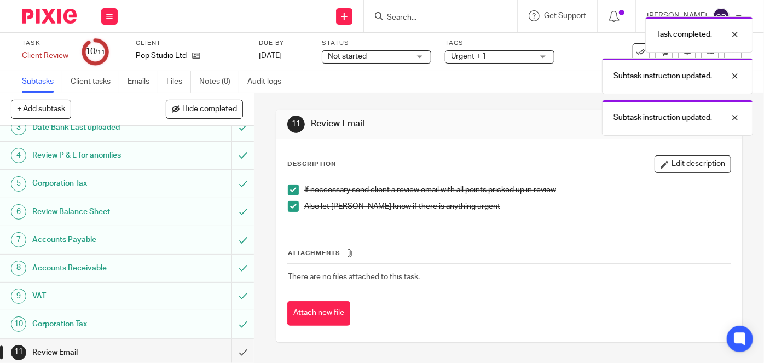
scroll to position [70, 0]
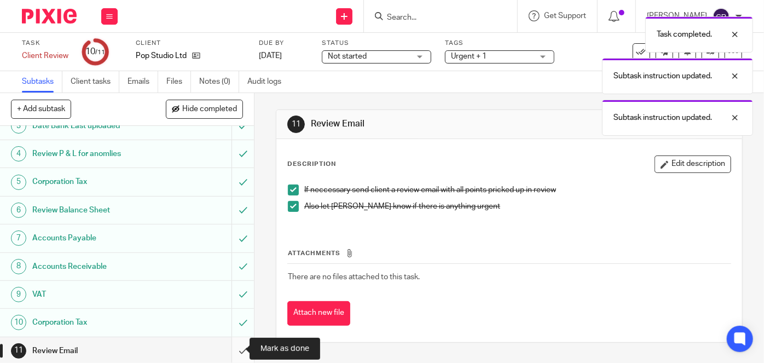
click at [226, 347] on input "submit" at bounding box center [127, 350] width 254 height 27
